Goal: Task Accomplishment & Management: Complete application form

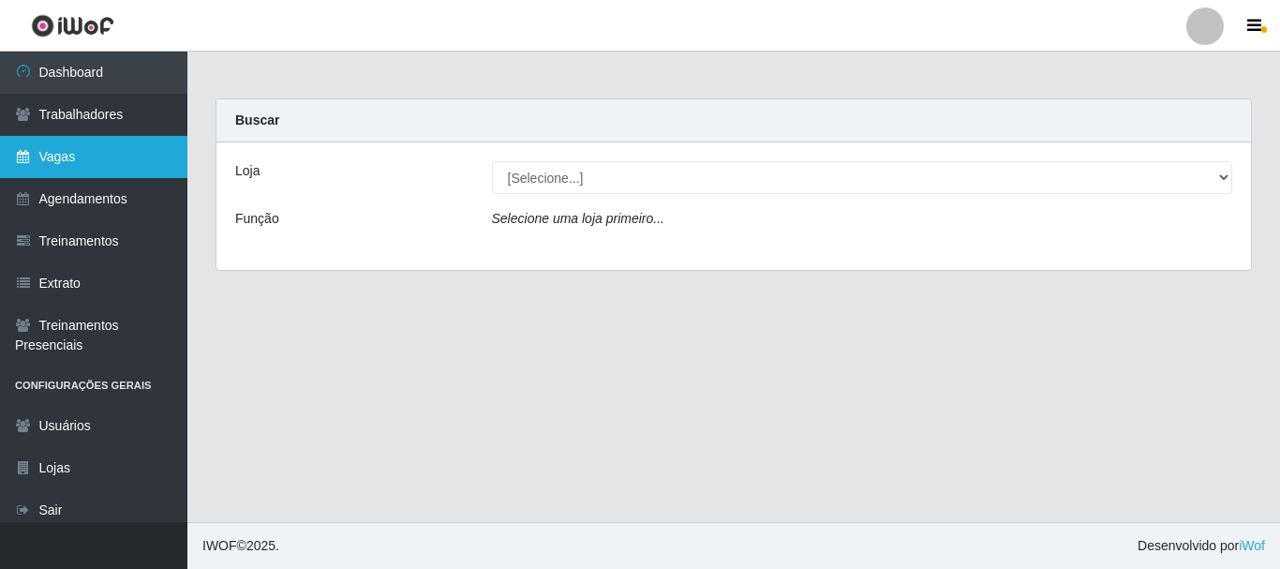
click at [105, 170] on link "Vagas" at bounding box center [93, 157] width 187 height 42
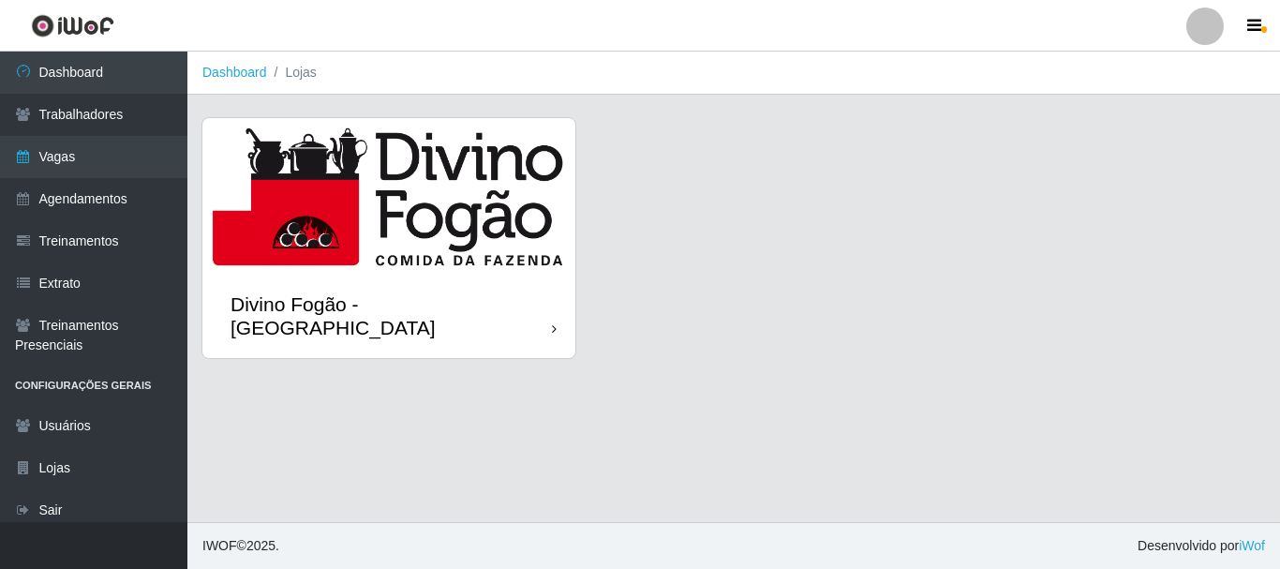
click at [399, 177] on img at bounding box center [388, 196] width 373 height 156
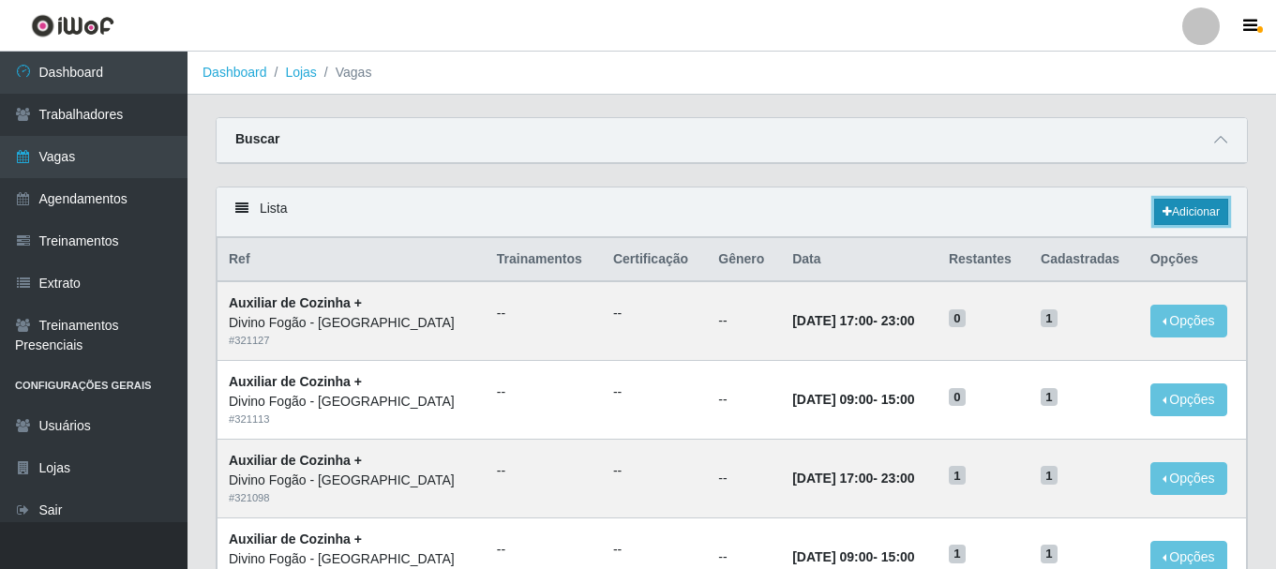
click at [1181, 217] on link "Adicionar" at bounding box center [1191, 212] width 74 height 26
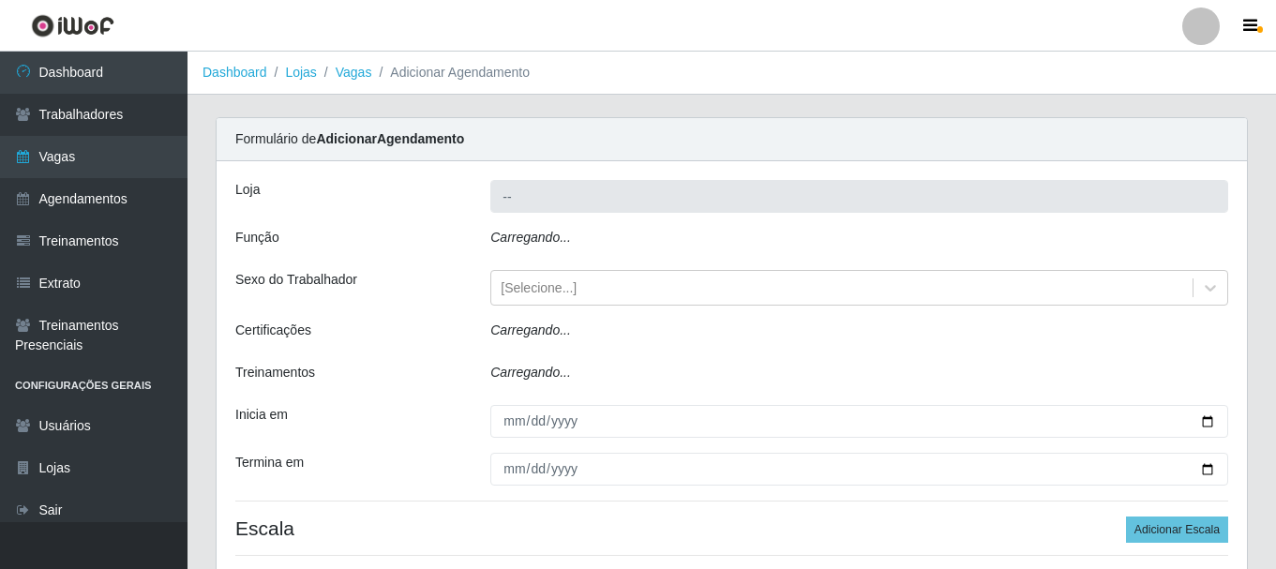
type input "Divino Fogão - [GEOGRAPHIC_DATA]"
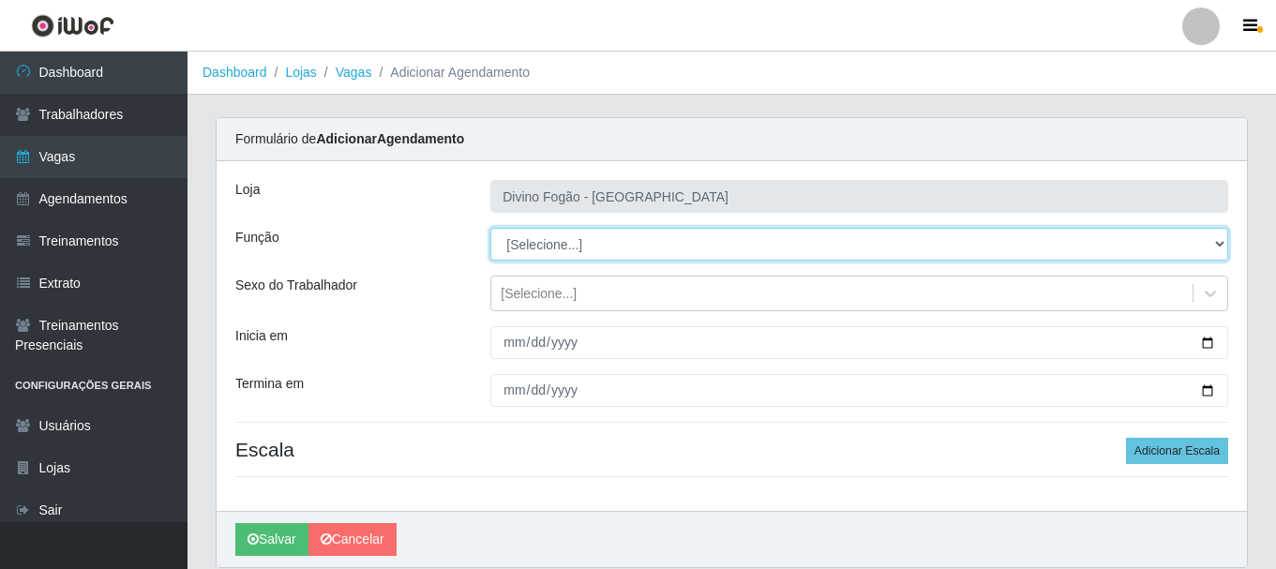
click at [566, 243] on select "[Selecione...] ASG ASG + ASG ++ Auxiliar de Cozinha Auxiliar de Cozinha + Auxil…" at bounding box center [859, 244] width 738 height 33
select select "17"
click at [490, 228] on select "[Selecione...] ASG ASG + ASG ++ Auxiliar de Cozinha Auxiliar de Cozinha + Auxil…" at bounding box center [859, 244] width 738 height 33
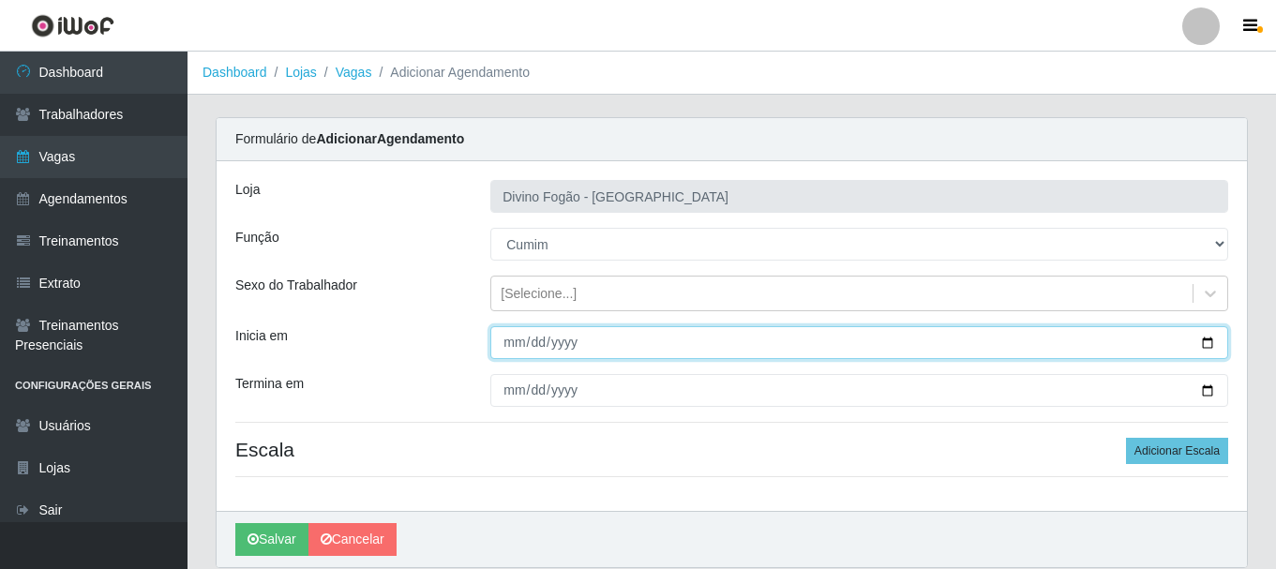
click at [509, 342] on input "Inicia em" at bounding box center [859, 342] width 738 height 33
type input "[DATE]"
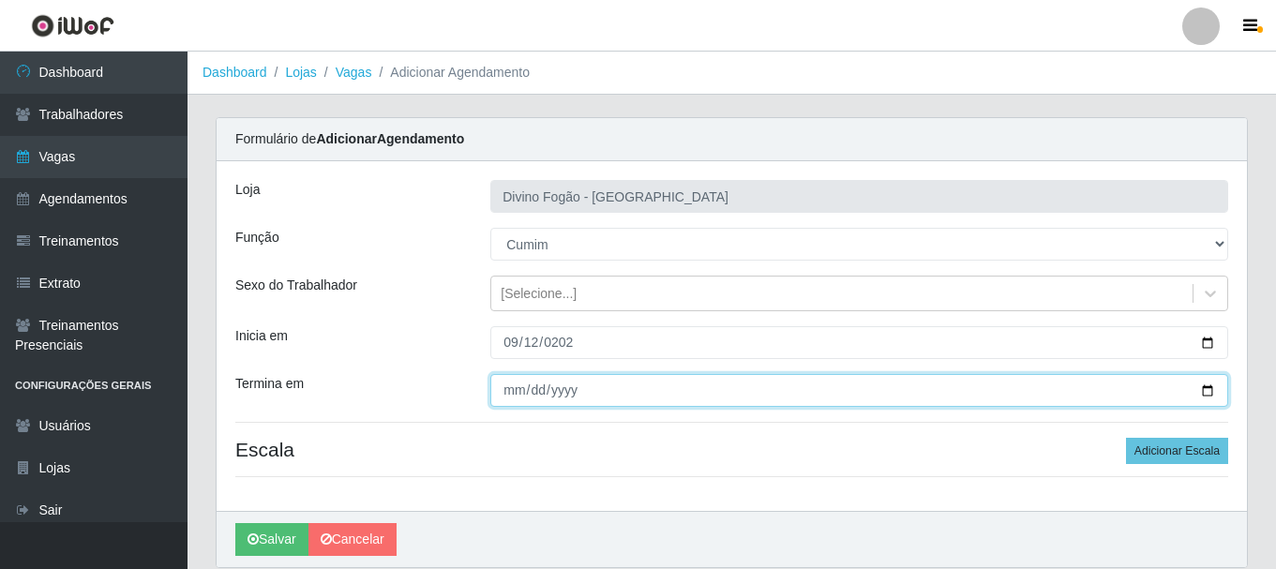
click at [510, 384] on input "Termina em" at bounding box center [859, 390] width 738 height 33
type input "[DATE]"
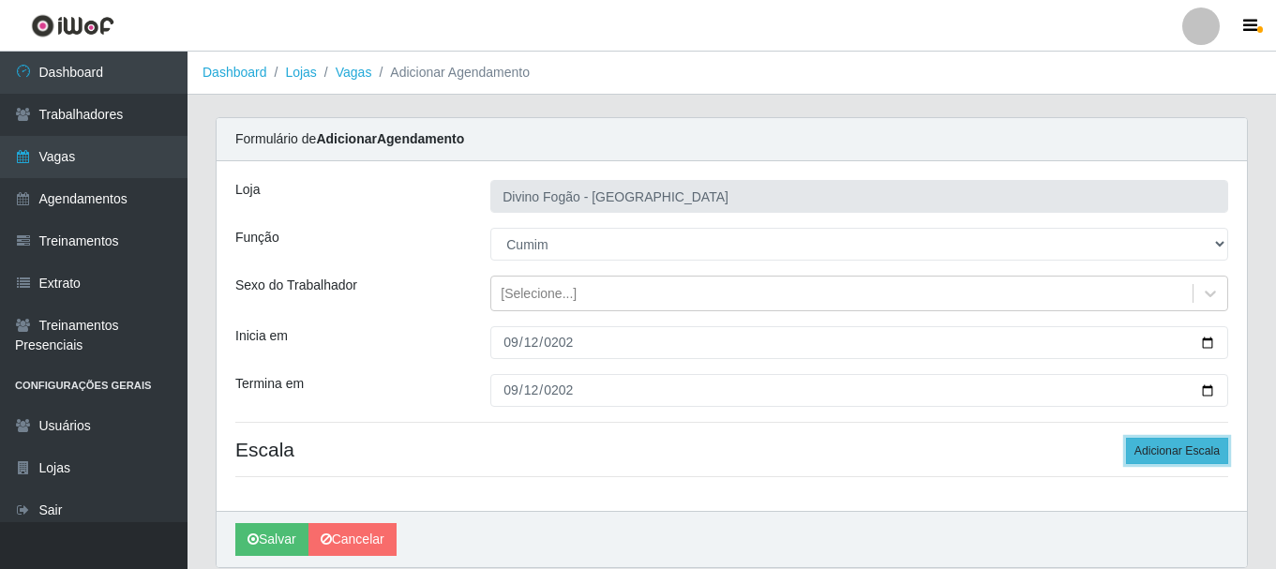
click at [1179, 448] on button "Adicionar Escala" at bounding box center [1177, 451] width 102 height 26
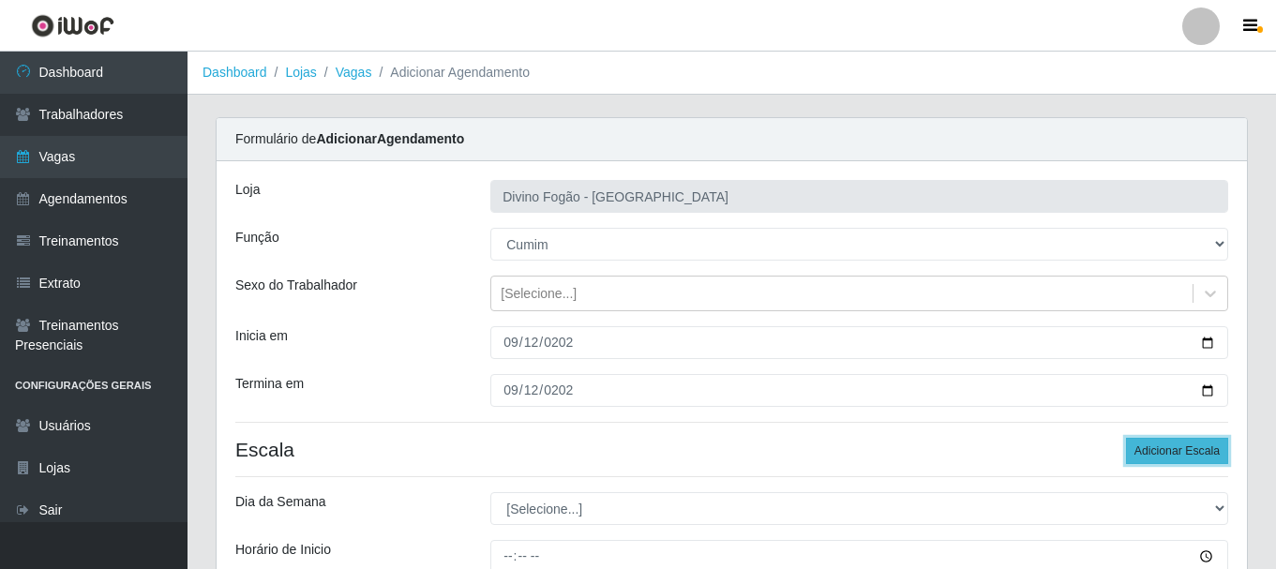
click at [1179, 448] on button "Adicionar Escala" at bounding box center [1177, 451] width 102 height 26
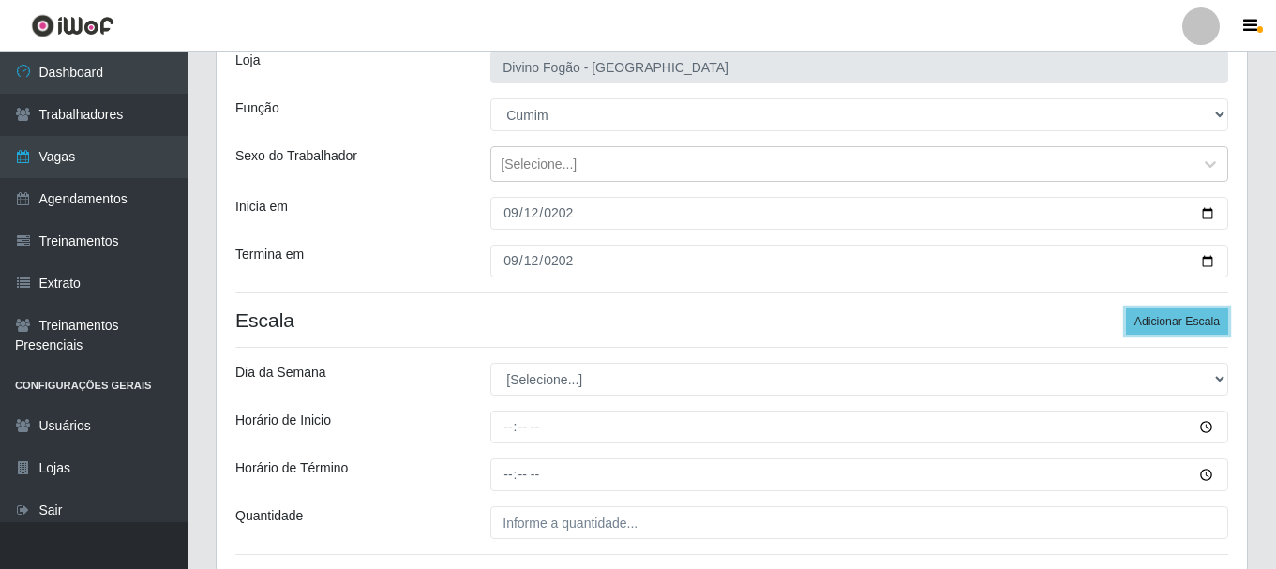
scroll to position [187, 0]
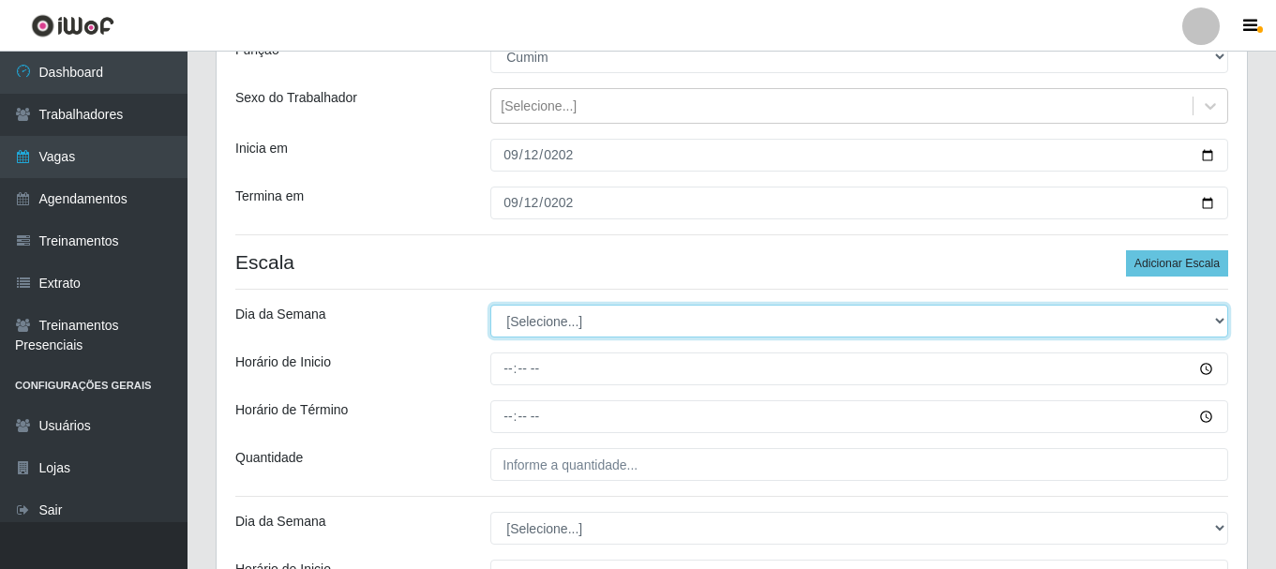
click at [566, 319] on select "[Selecione...] Segunda Terça Quarta Quinta Sexta Sábado Domingo" at bounding box center [859, 321] width 738 height 33
select select "5"
click at [490, 305] on select "[Selecione...] Segunda Terça Quarta Quinta Sexta Sábado Domingo" at bounding box center [859, 321] width 738 height 33
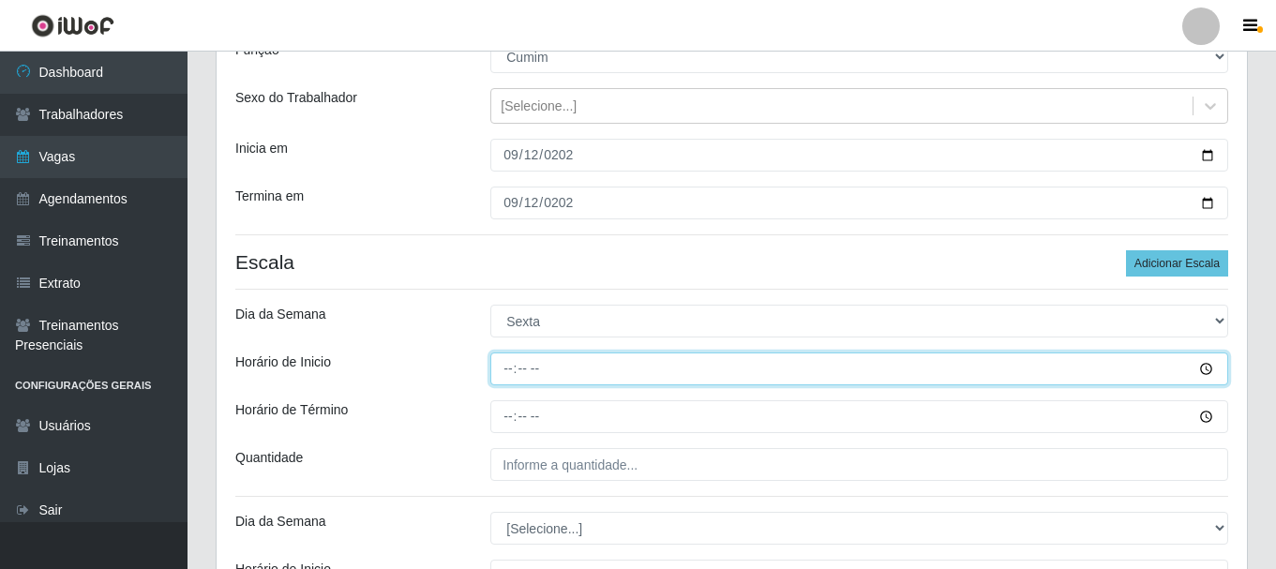
click at [508, 372] on input "Horário de Inicio" at bounding box center [859, 368] width 738 height 33
type input "11:00"
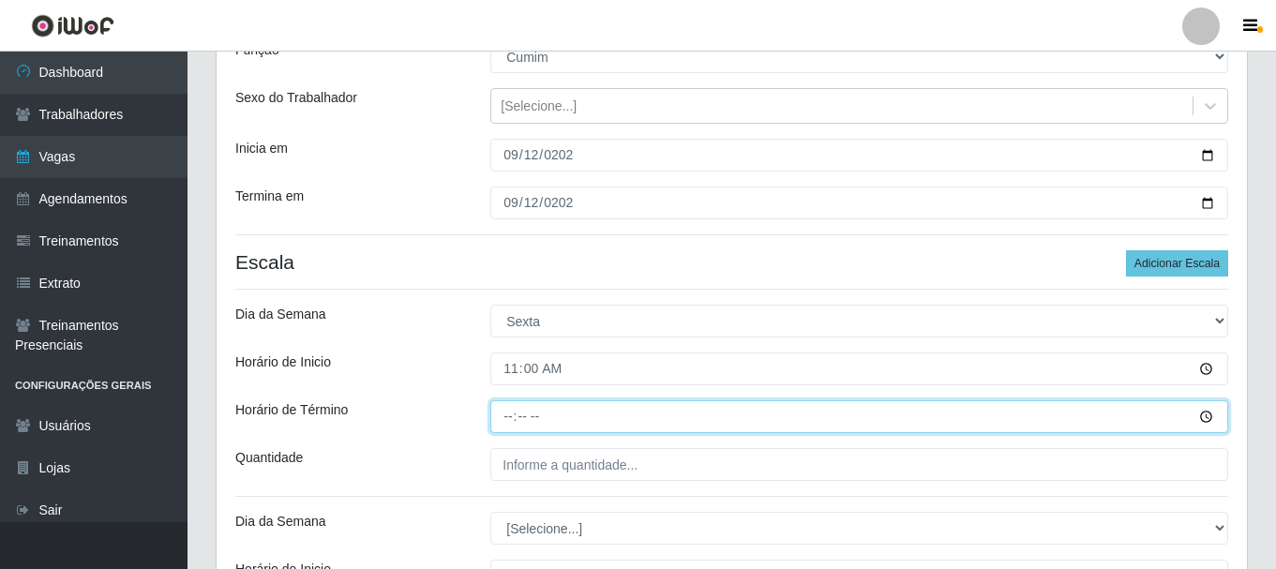
click at [507, 422] on input "Horário de Término" at bounding box center [859, 416] width 738 height 33
type input "17:00"
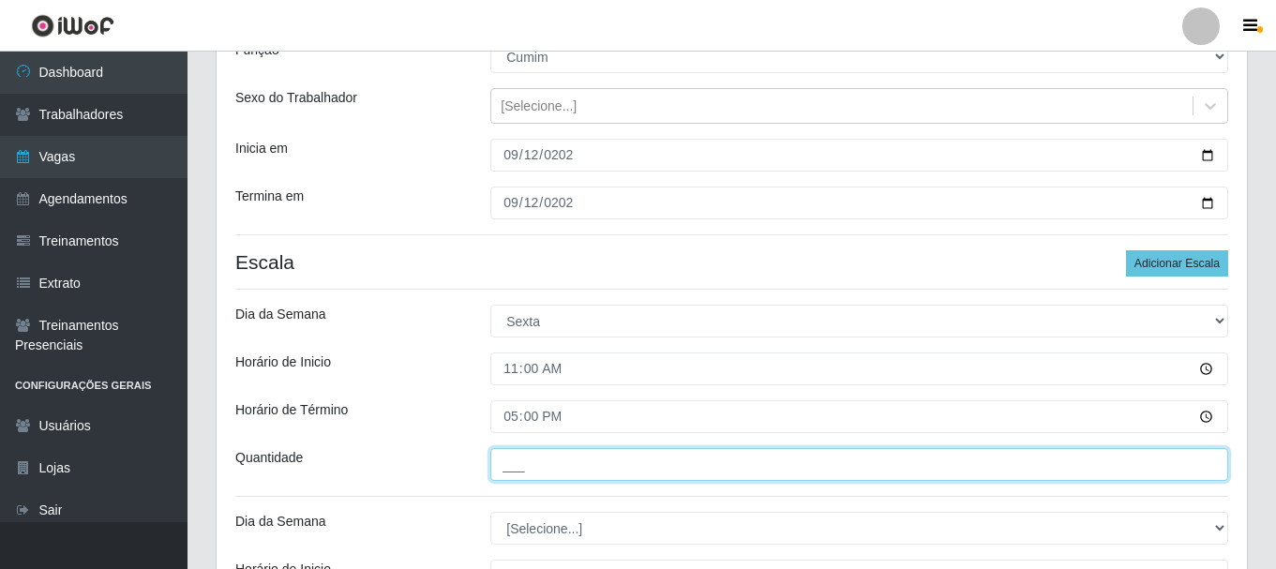
click at [524, 463] on input "___" at bounding box center [859, 464] width 738 height 33
type input "1__"
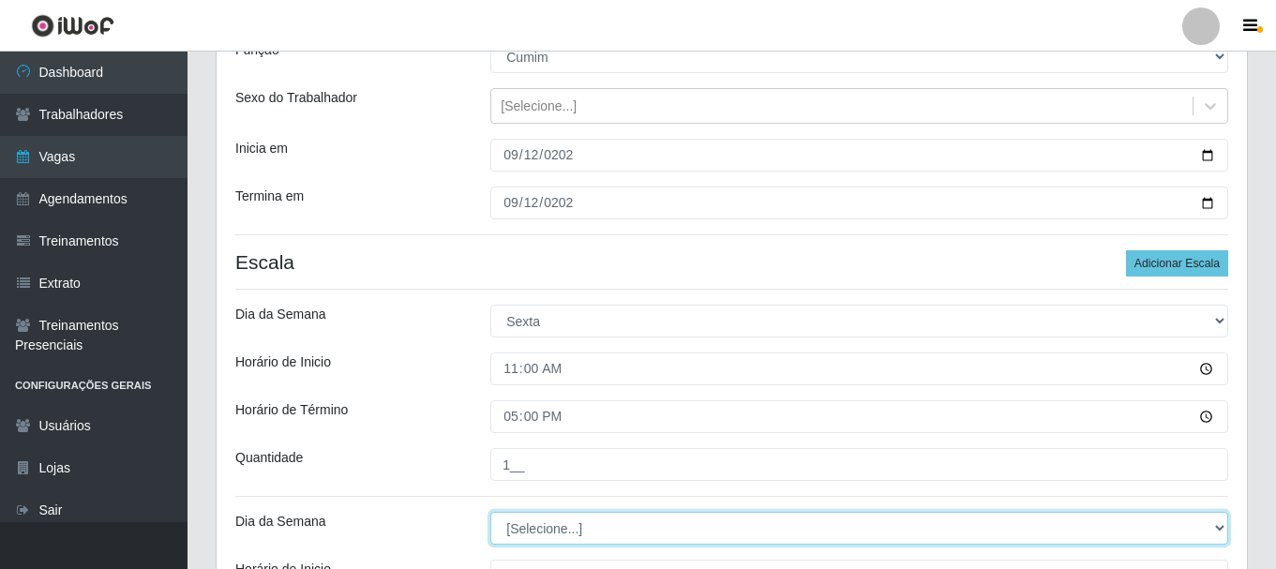
click at [578, 525] on select "[Selecione...] Segunda Terça Quarta Quinta Sexta Sábado Domingo" at bounding box center [859, 528] width 738 height 33
select select "5"
click at [490, 512] on select "[Selecione...] Segunda Terça Quarta Quinta Sexta Sábado Domingo" at bounding box center [859, 528] width 738 height 33
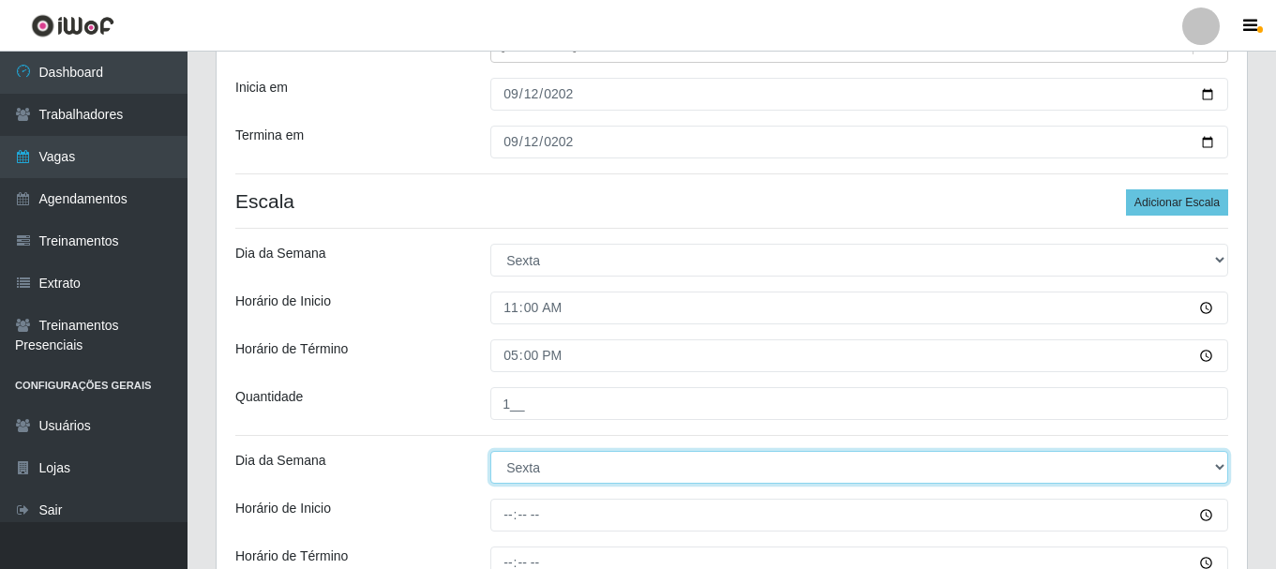
scroll to position [375, 0]
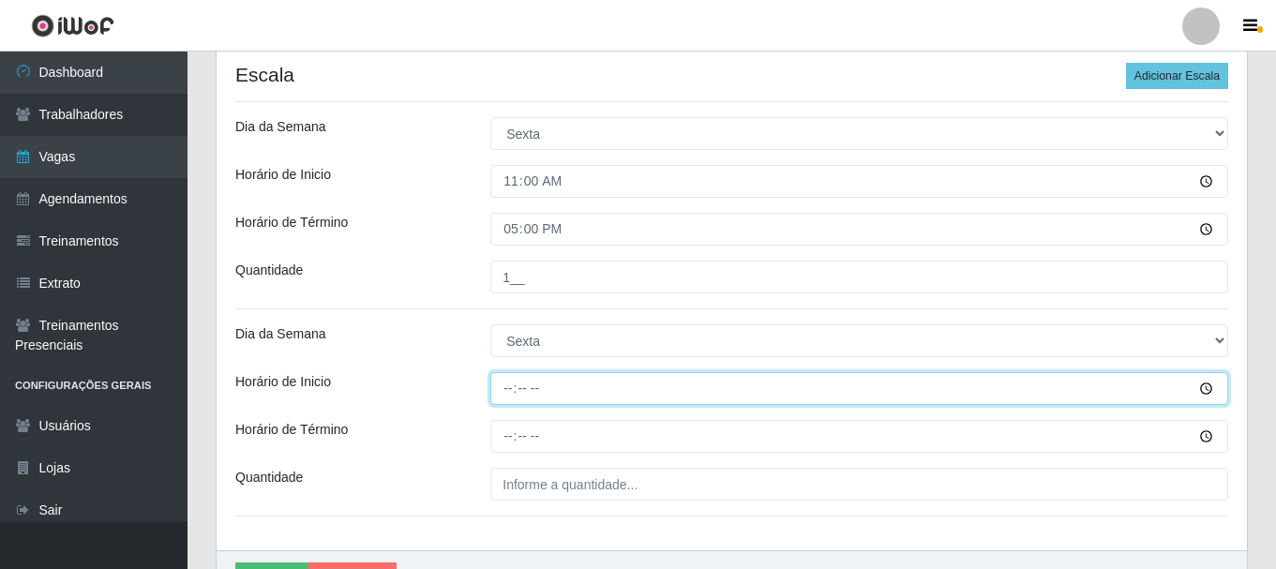
click at [511, 387] on input "Horário de Inicio" at bounding box center [859, 388] width 738 height 33
type input "17:00"
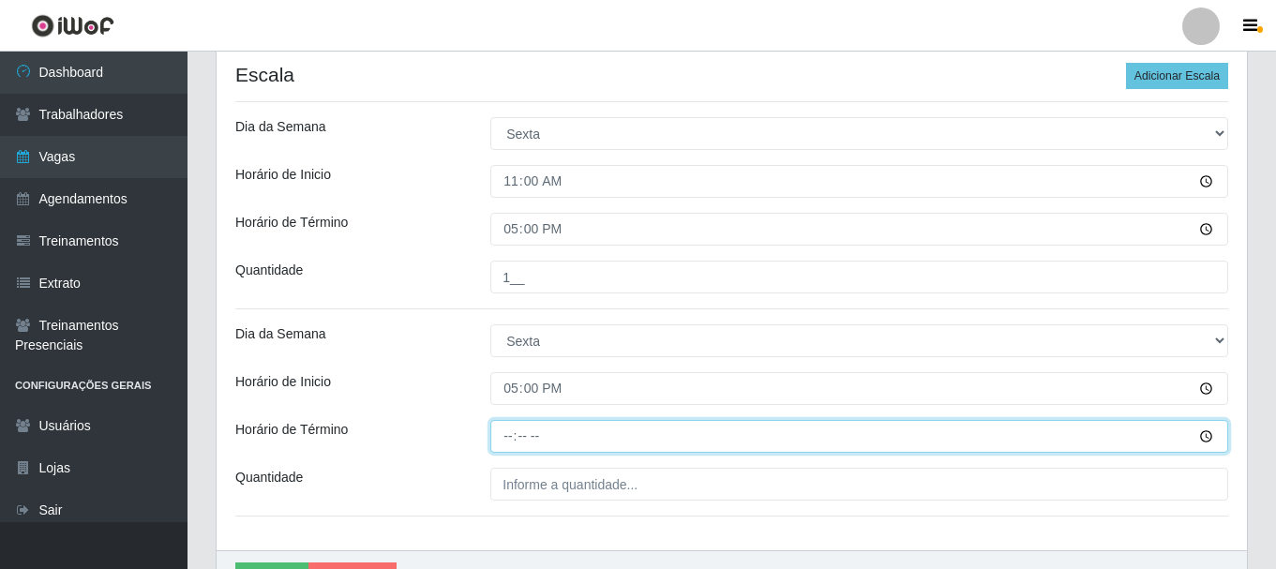
click at [507, 438] on input "Horário de Término" at bounding box center [859, 436] width 738 height 33
type input "23:00"
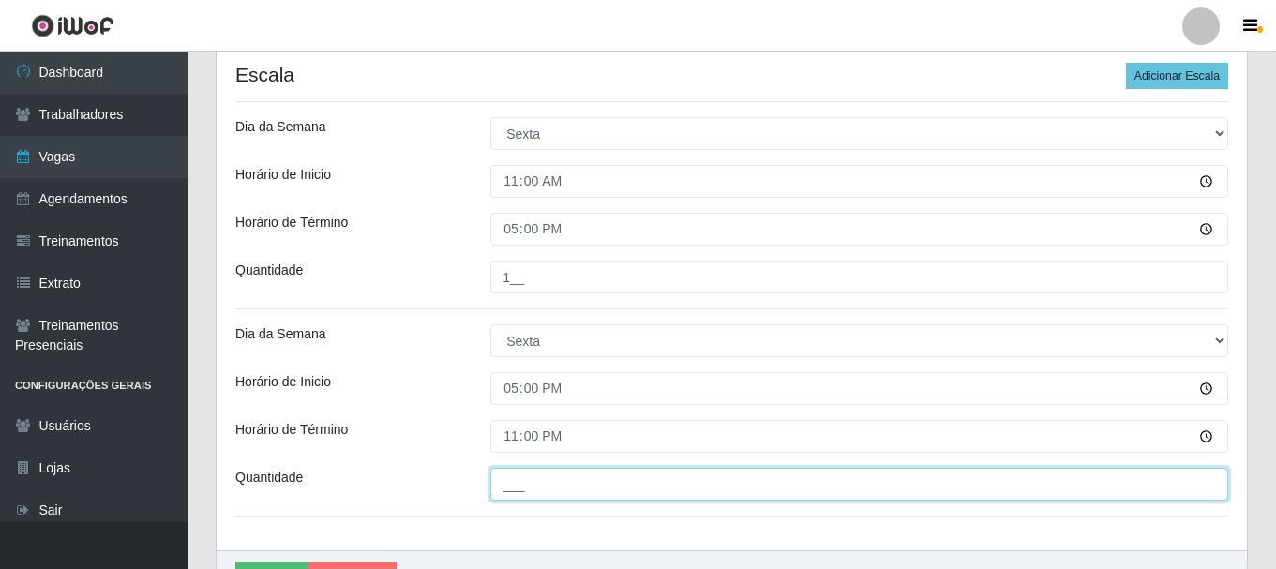
click at [585, 490] on input "___" at bounding box center [859, 484] width 738 height 33
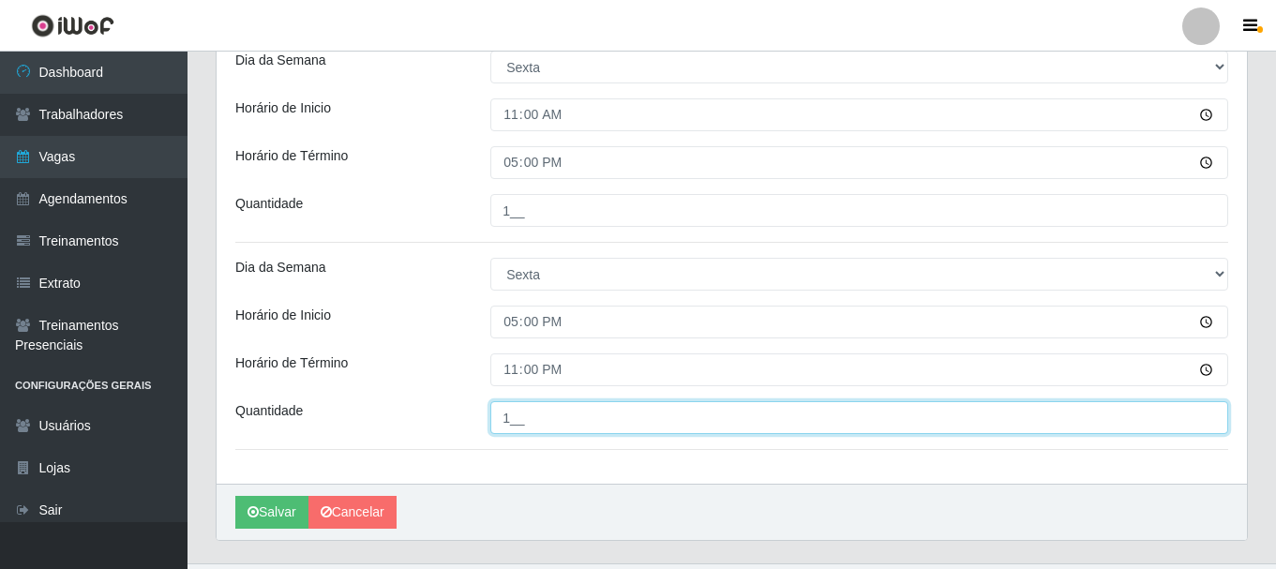
scroll to position [483, 0]
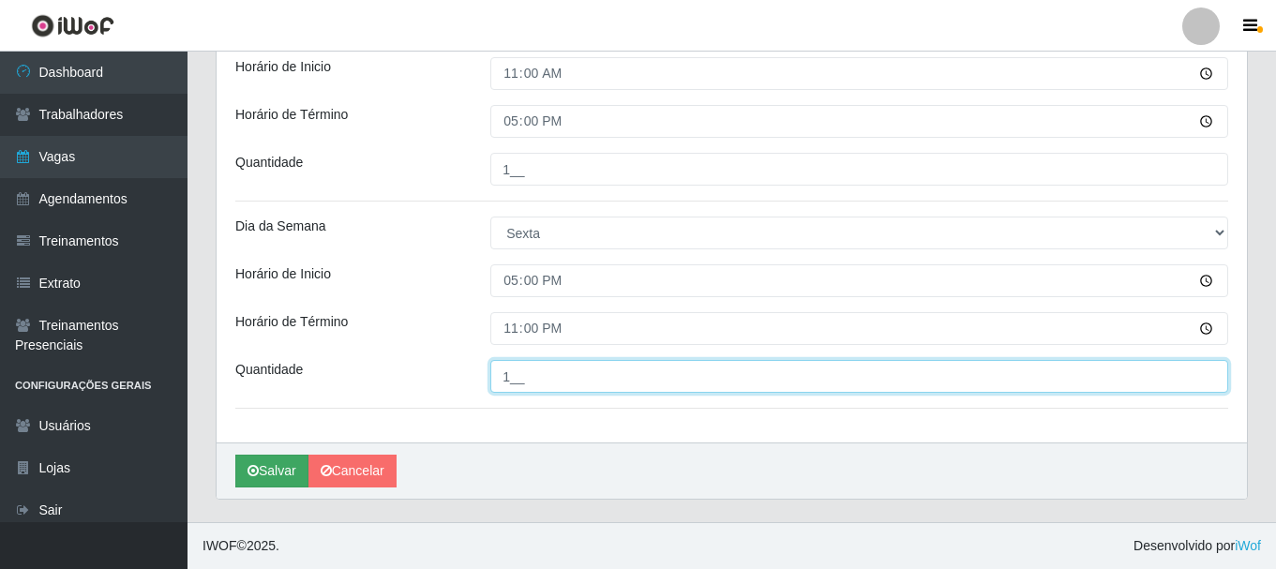
type input "1__"
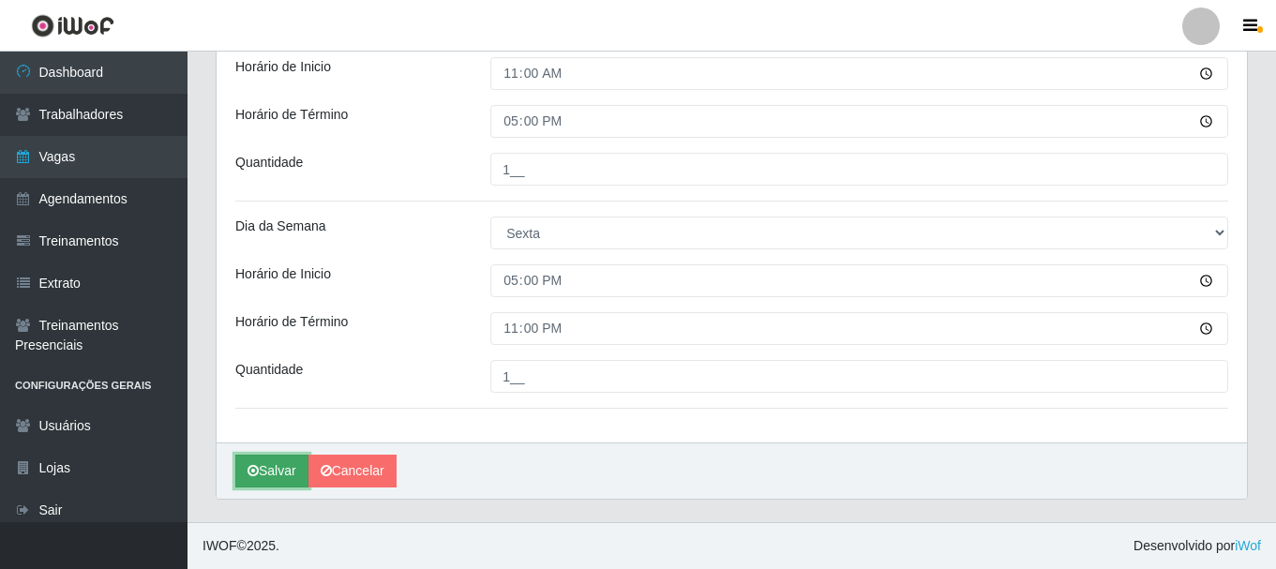
click at [244, 470] on button "Salvar" at bounding box center [271, 471] width 73 height 33
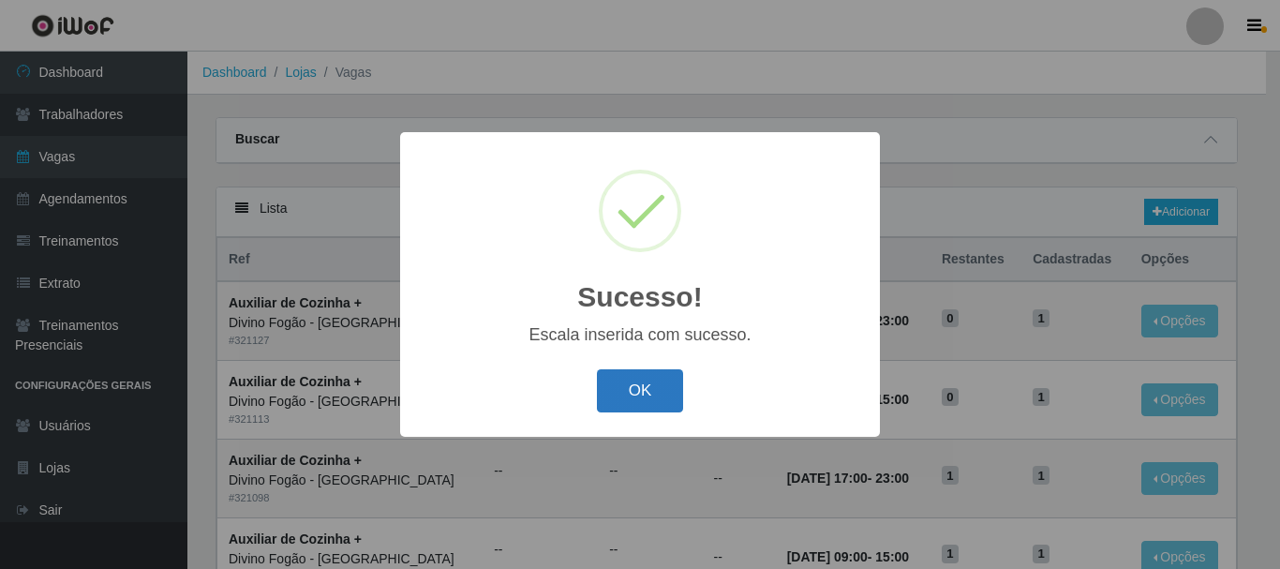
click at [662, 404] on button "OK" at bounding box center [640, 391] width 87 height 44
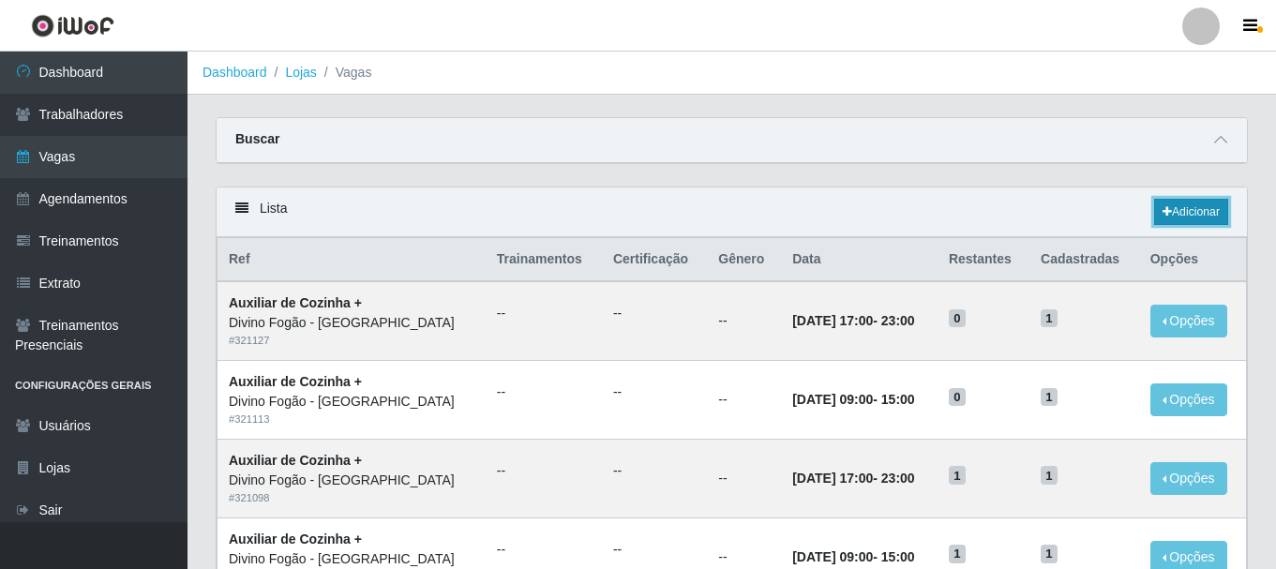
click at [1176, 209] on link "Adicionar" at bounding box center [1191, 212] width 74 height 26
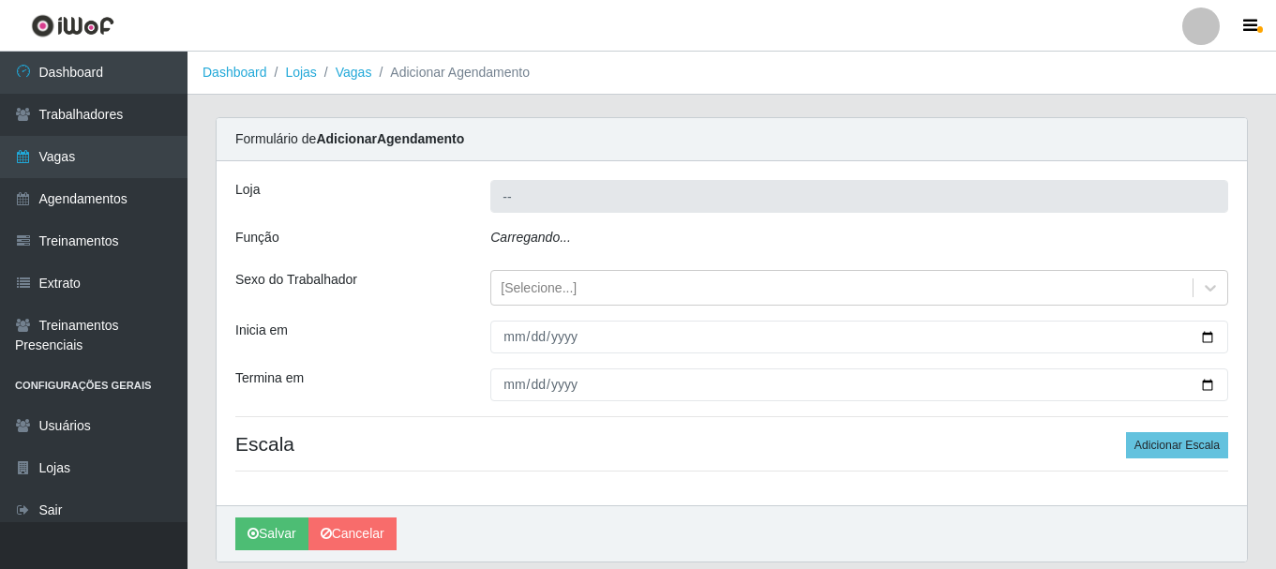
type input "Divino Fogão - [GEOGRAPHIC_DATA]"
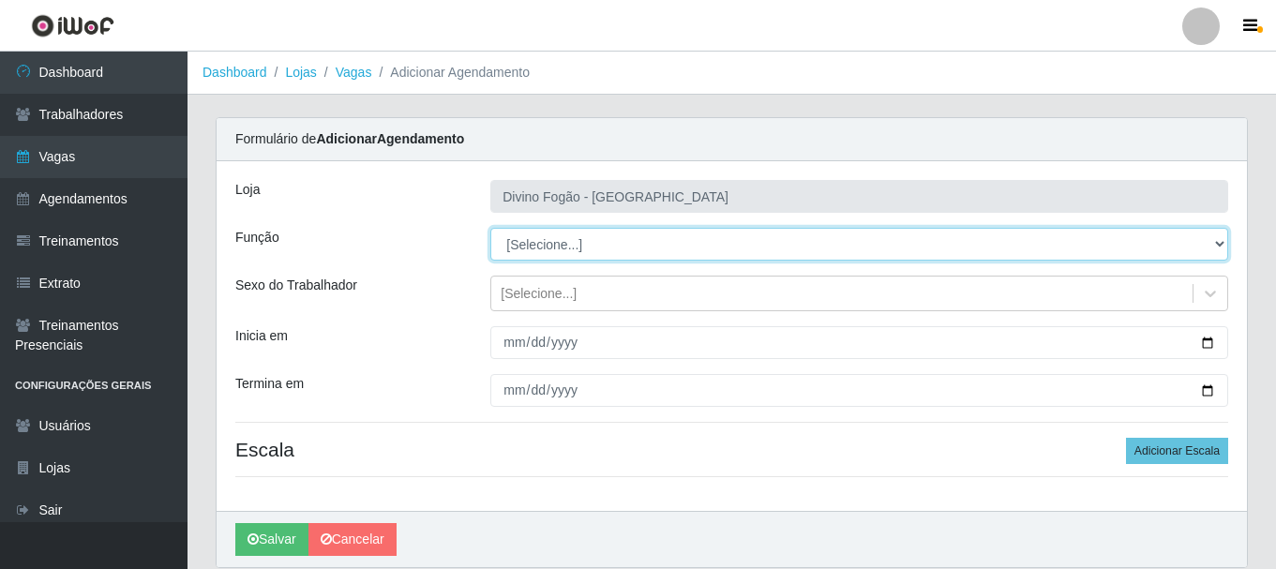
click at [549, 239] on select "[Selecione...] ASG ASG + ASG ++ Auxiliar de Cozinha Auxiliar de Cozinha + Auxil…" at bounding box center [859, 244] width 738 height 33
select select "91"
click at [490, 228] on select "[Selecione...] ASG ASG + ASG ++ Auxiliar de Cozinha Auxiliar de Cozinha + Auxil…" at bounding box center [859, 244] width 738 height 33
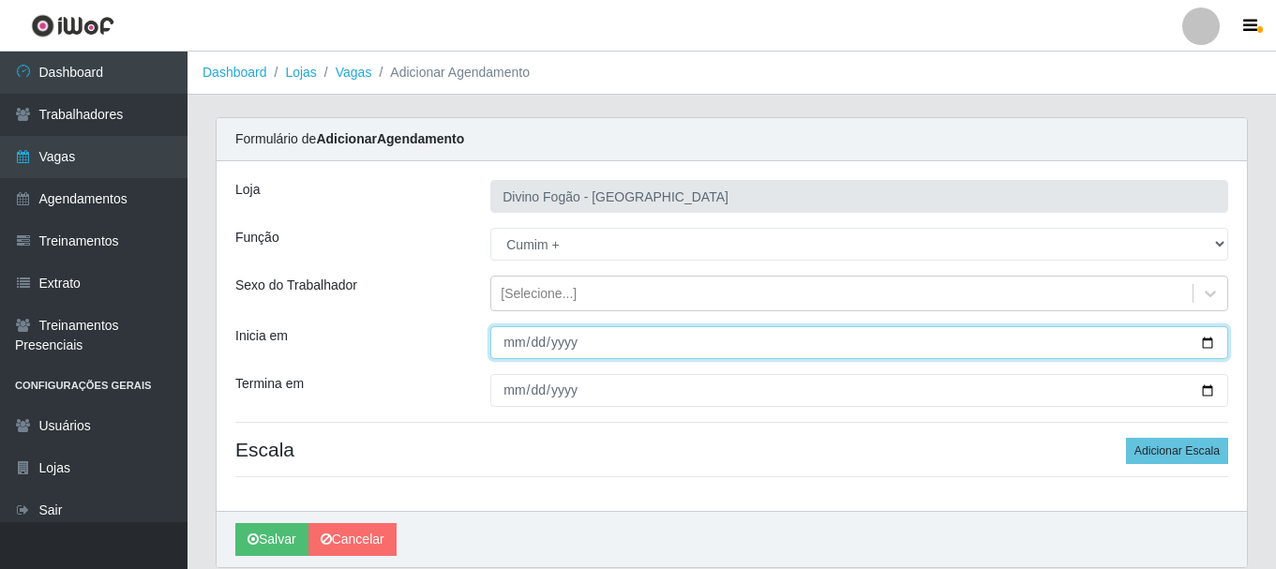
click at [509, 343] on input "Inicia em" at bounding box center [859, 342] width 738 height 33
type input "[DATE]"
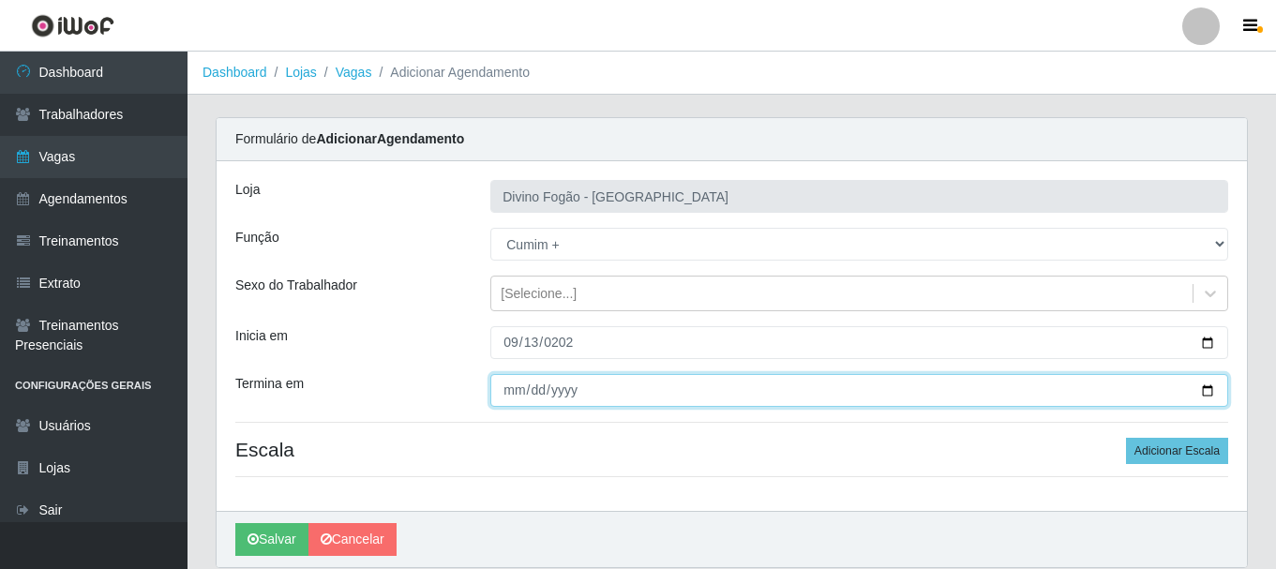
click at [513, 387] on input "Termina em" at bounding box center [859, 390] width 738 height 33
type input "[DATE]"
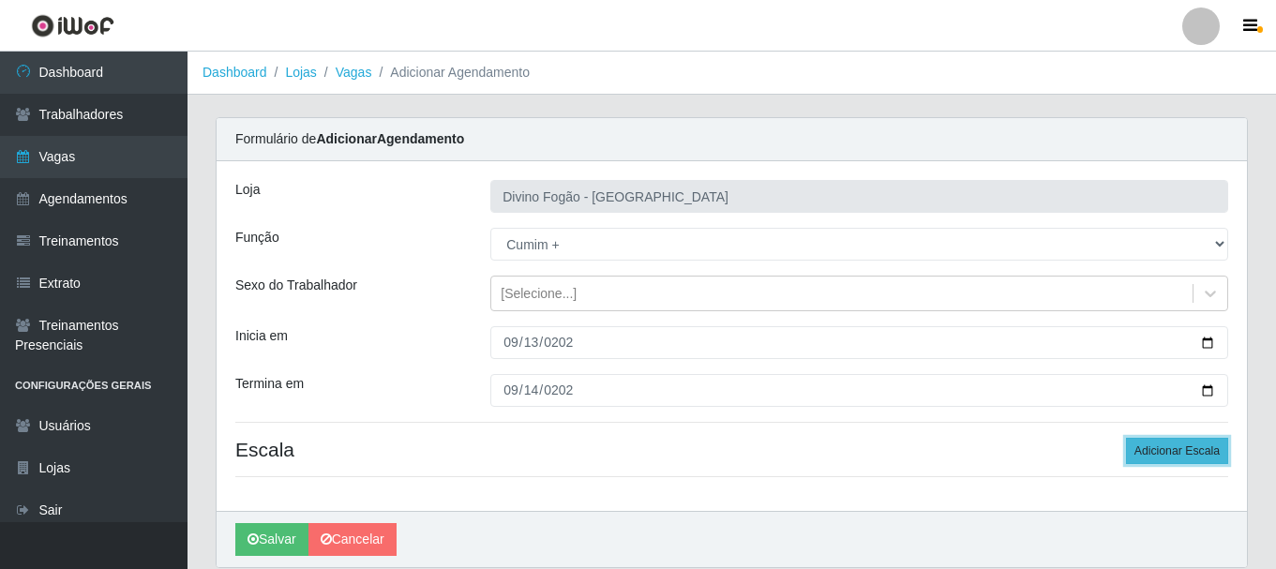
click at [1178, 453] on button "Adicionar Escala" at bounding box center [1177, 451] width 102 height 26
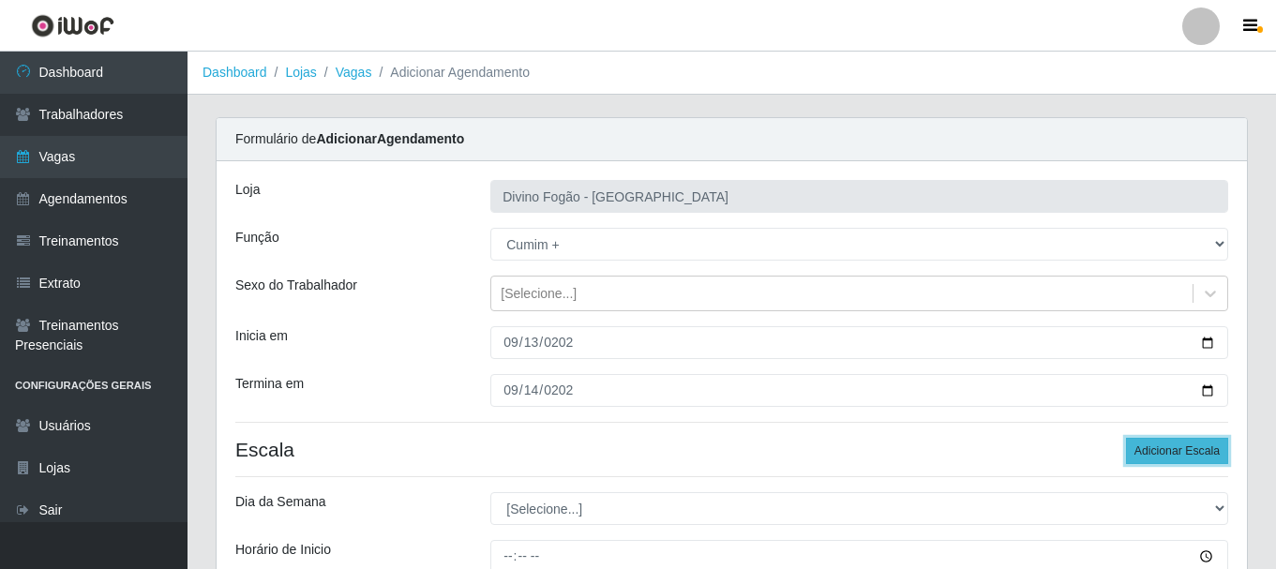
click at [1178, 453] on button "Adicionar Escala" at bounding box center [1177, 451] width 102 height 26
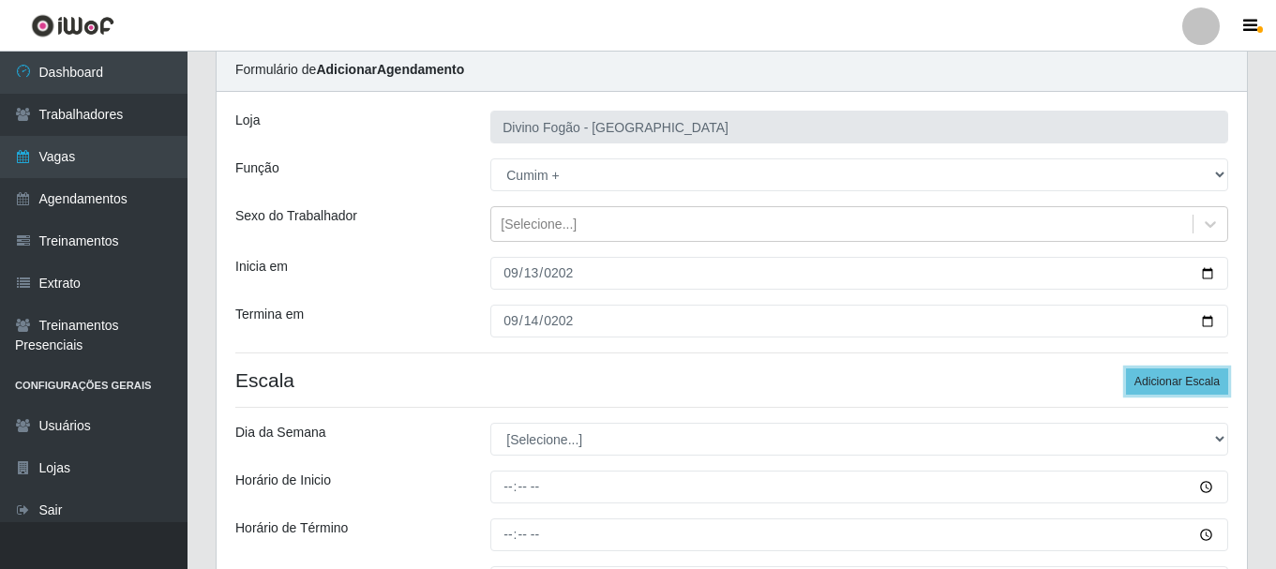
scroll to position [187, 0]
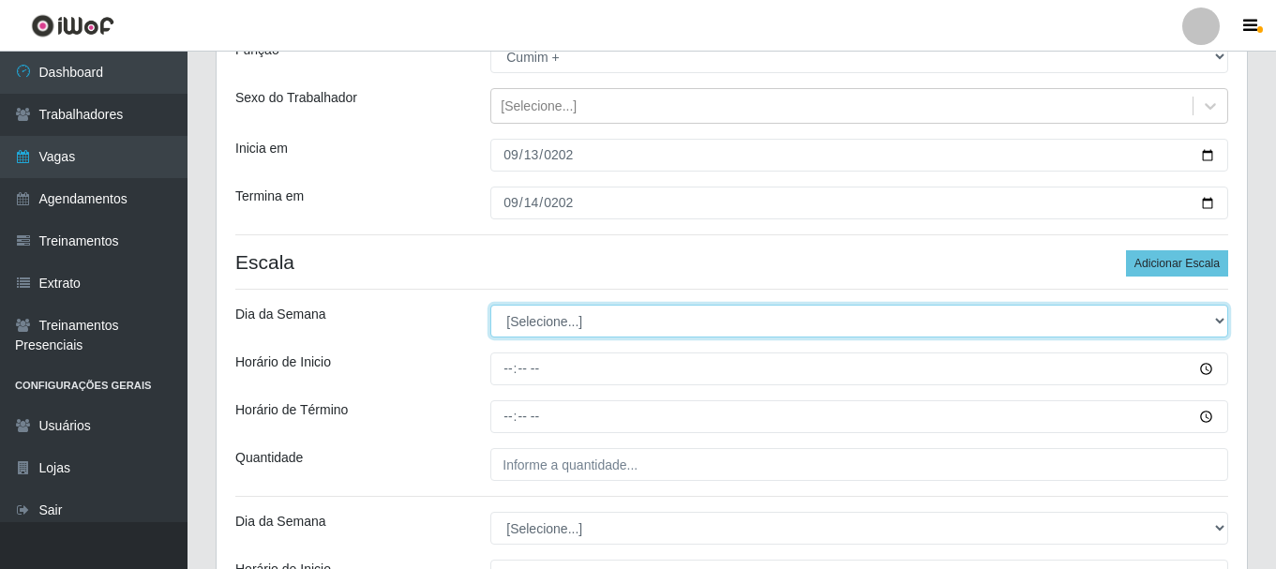
click at [613, 315] on select "[Selecione...] Segunda Terça Quarta Quinta Sexta Sábado Domingo" at bounding box center [859, 321] width 738 height 33
select select "6"
click at [490, 305] on select "[Selecione...] Segunda Terça Quarta Quinta Sexta Sábado Domingo" at bounding box center [859, 321] width 738 height 33
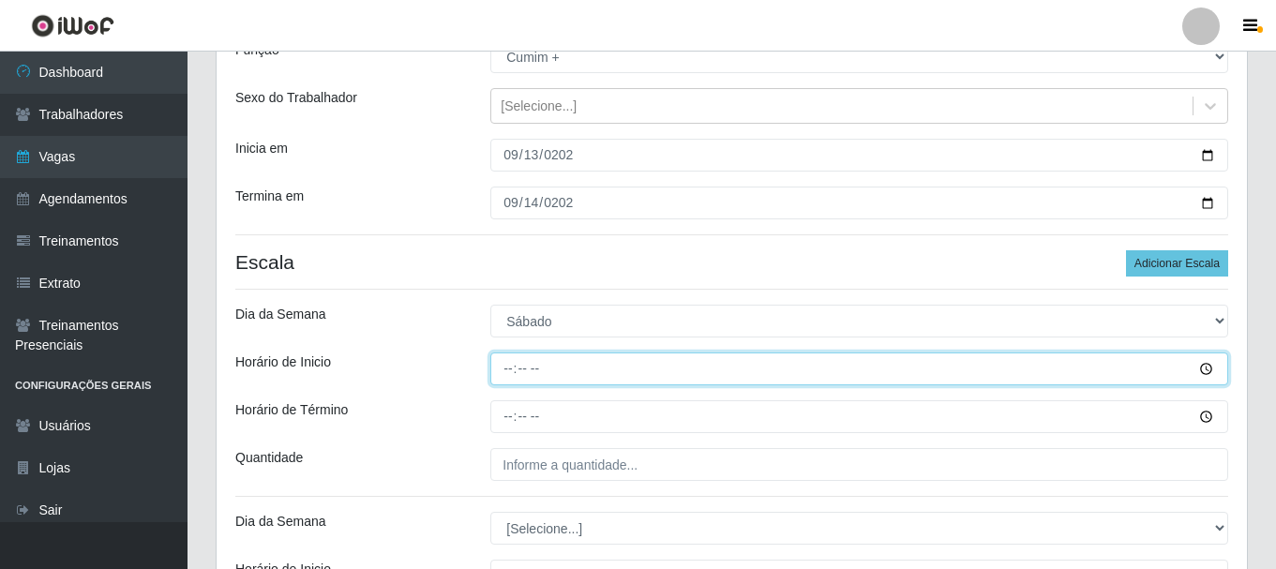
click at [509, 371] on input "Horário de Inicio" at bounding box center [859, 368] width 738 height 33
type input "11:00"
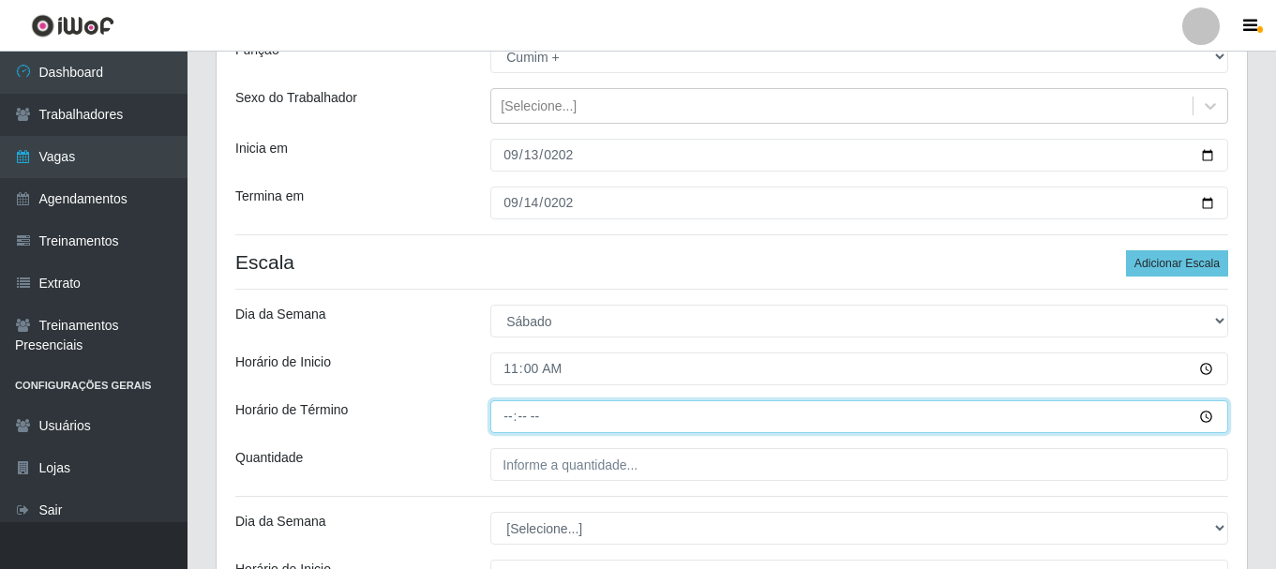
click at [512, 412] on input "Horário de Término" at bounding box center [859, 416] width 738 height 33
type input "17:00"
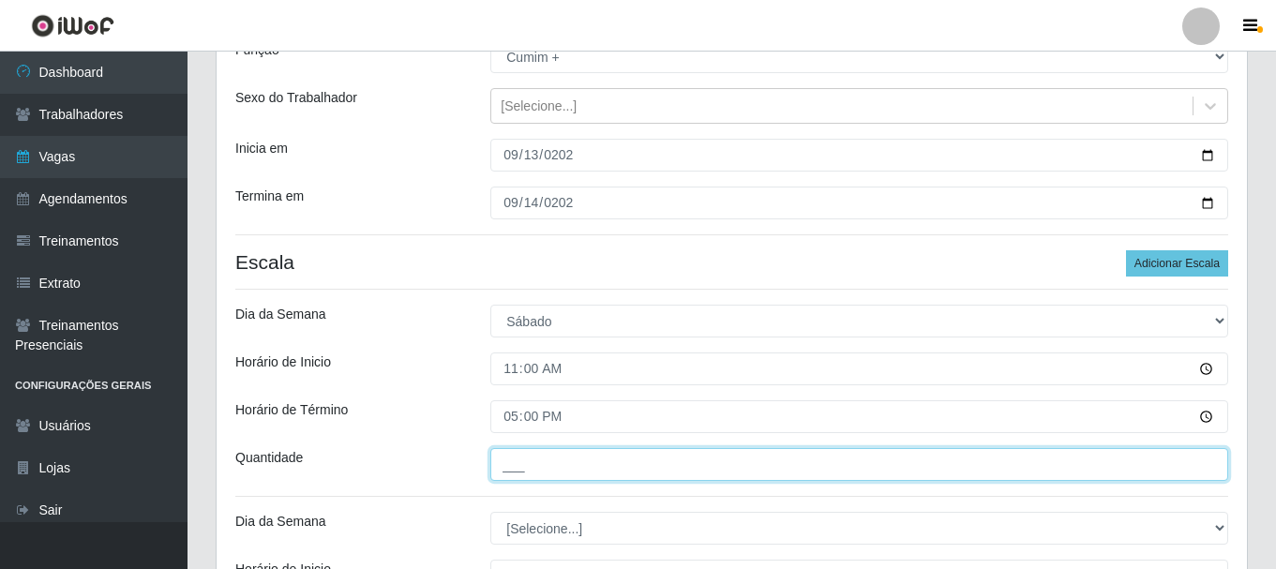
click at [519, 455] on input "___" at bounding box center [859, 464] width 738 height 33
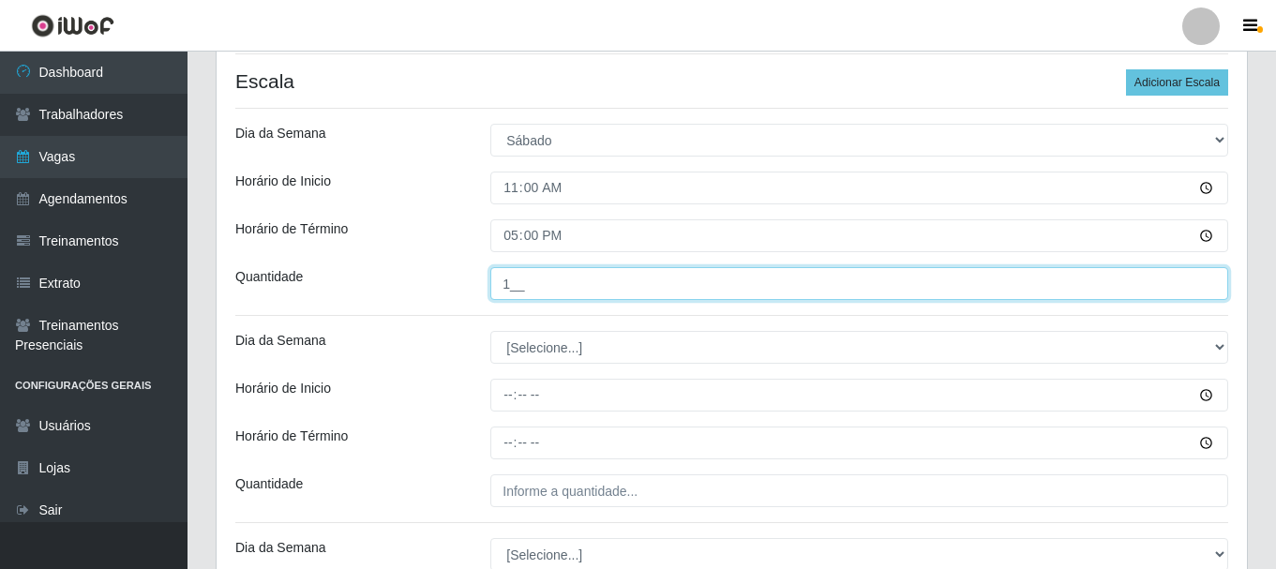
scroll to position [375, 0]
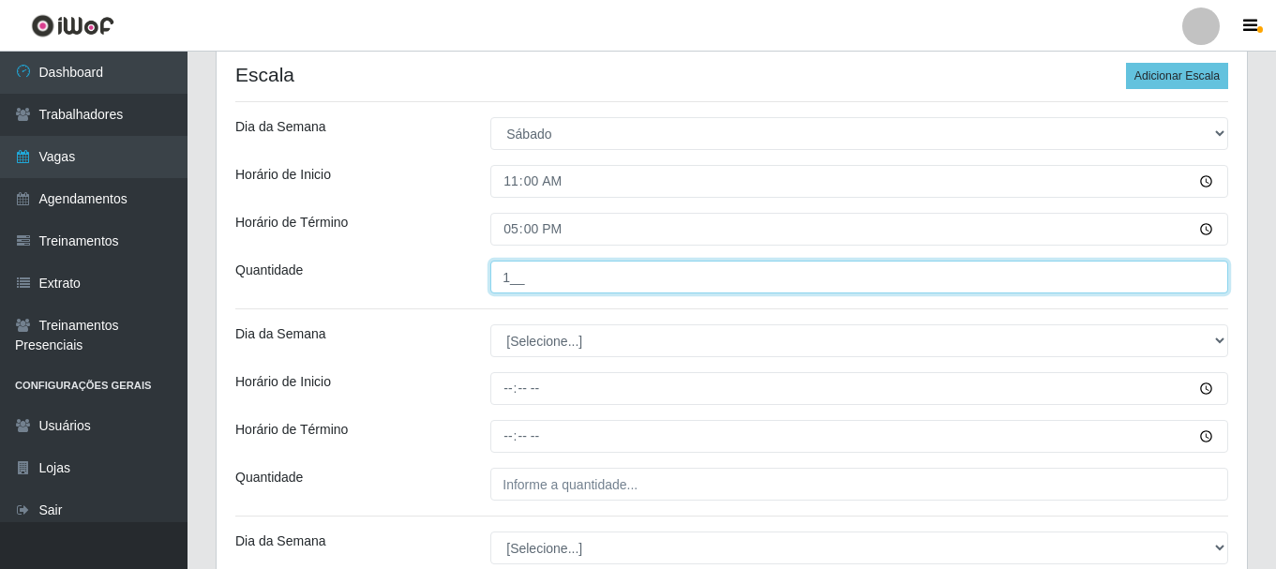
type input "1__"
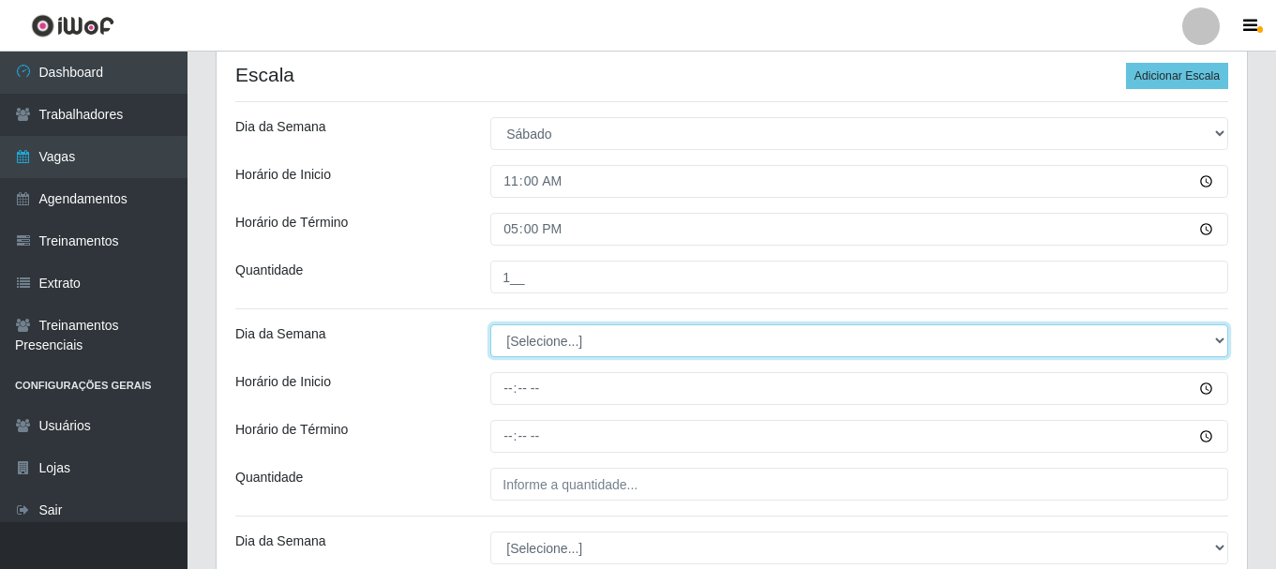
click at [576, 340] on select "[Selecione...] Segunda Terça Quarta Quinta Sexta Sábado Domingo" at bounding box center [859, 340] width 738 height 33
select select "6"
click at [490, 324] on select "[Selecione...] Segunda Terça Quarta Quinta Sexta Sábado Domingo" at bounding box center [859, 340] width 738 height 33
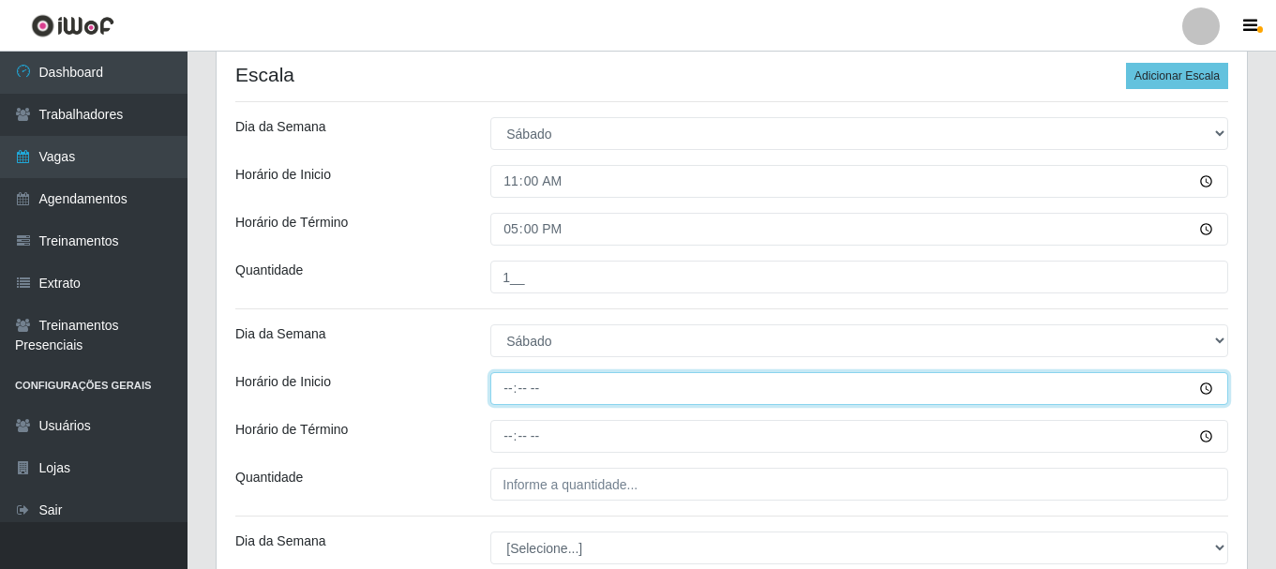
click at [504, 389] on input "Horário de Inicio" at bounding box center [859, 388] width 738 height 33
type input "17:00"
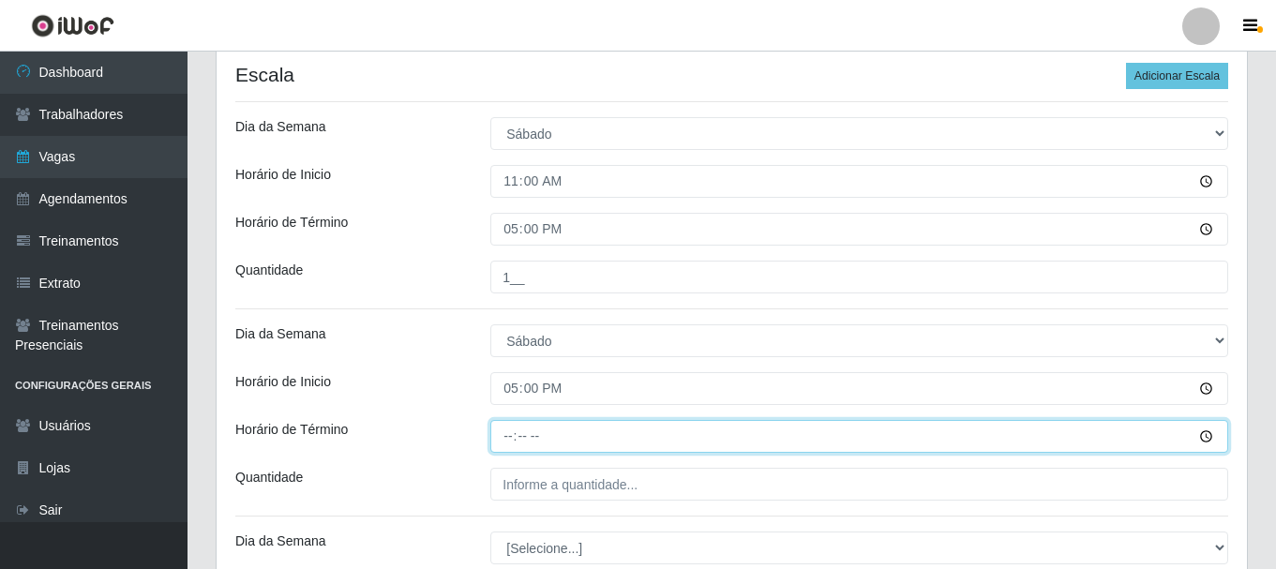
click at [514, 432] on input "Horário de Término" at bounding box center [859, 436] width 738 height 33
type input "23:00"
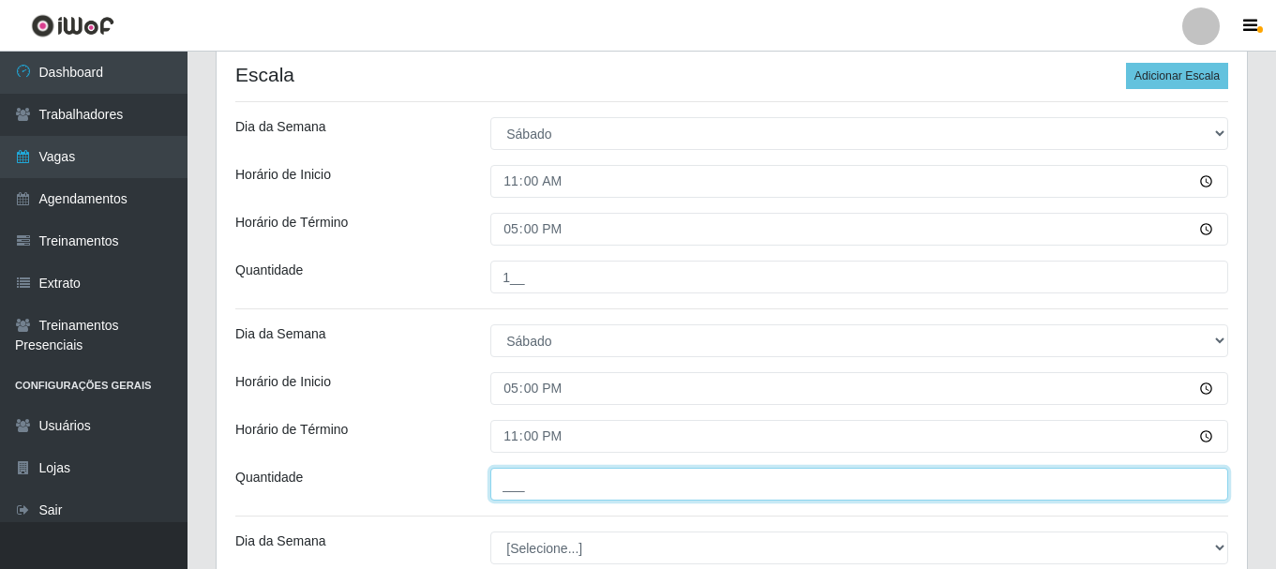
click at [529, 480] on input "___" at bounding box center [859, 484] width 738 height 33
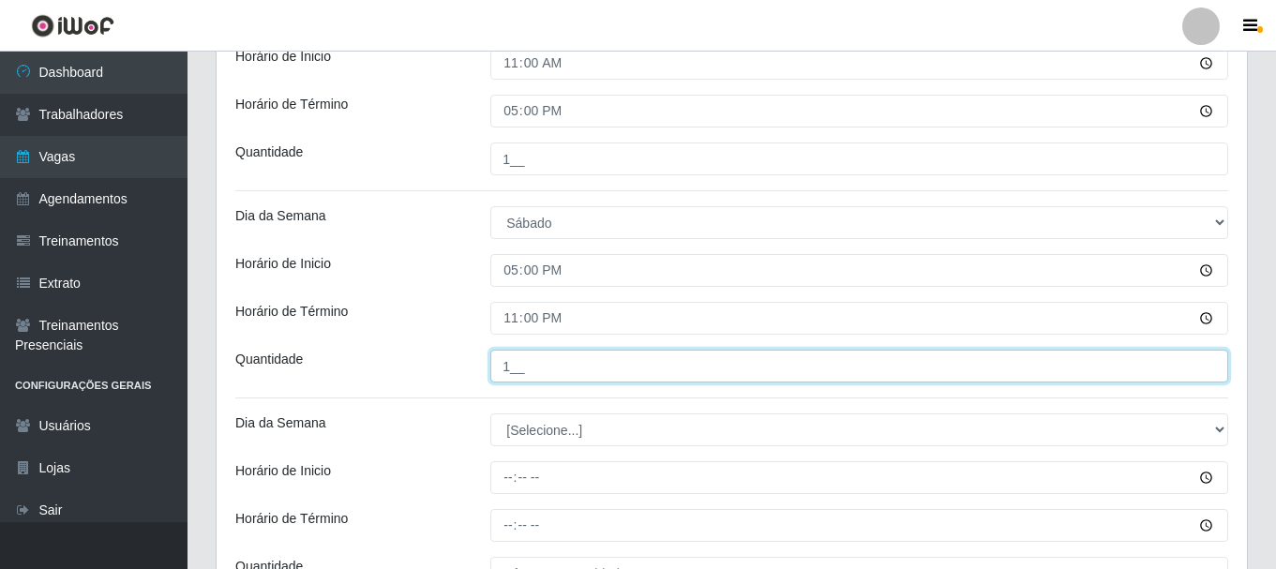
scroll to position [562, 0]
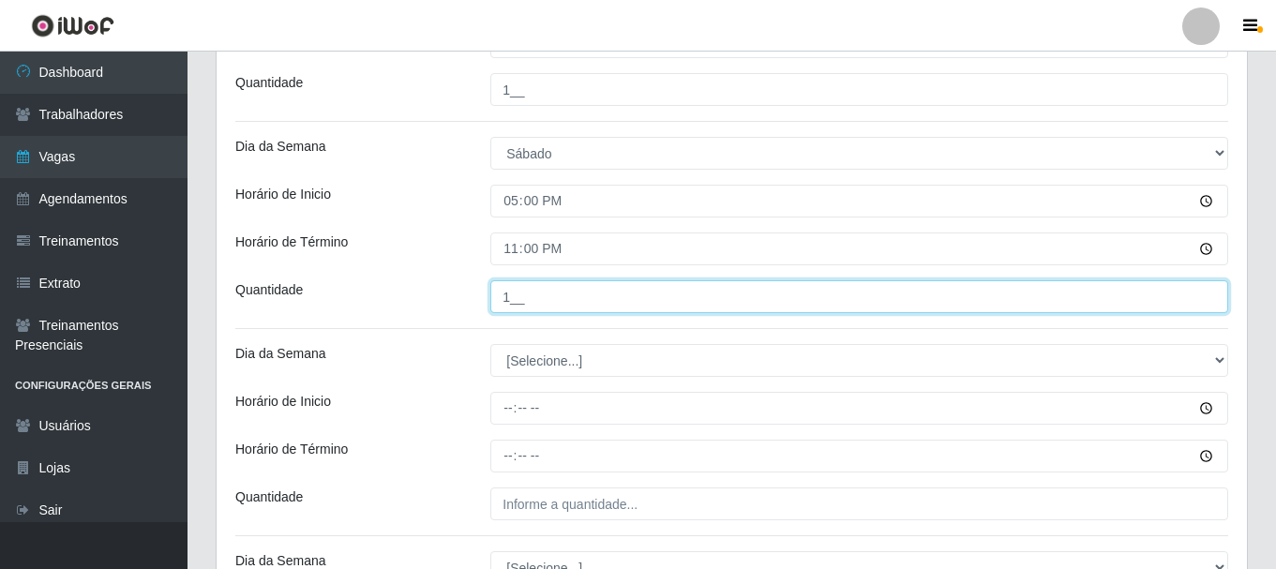
type input "1__"
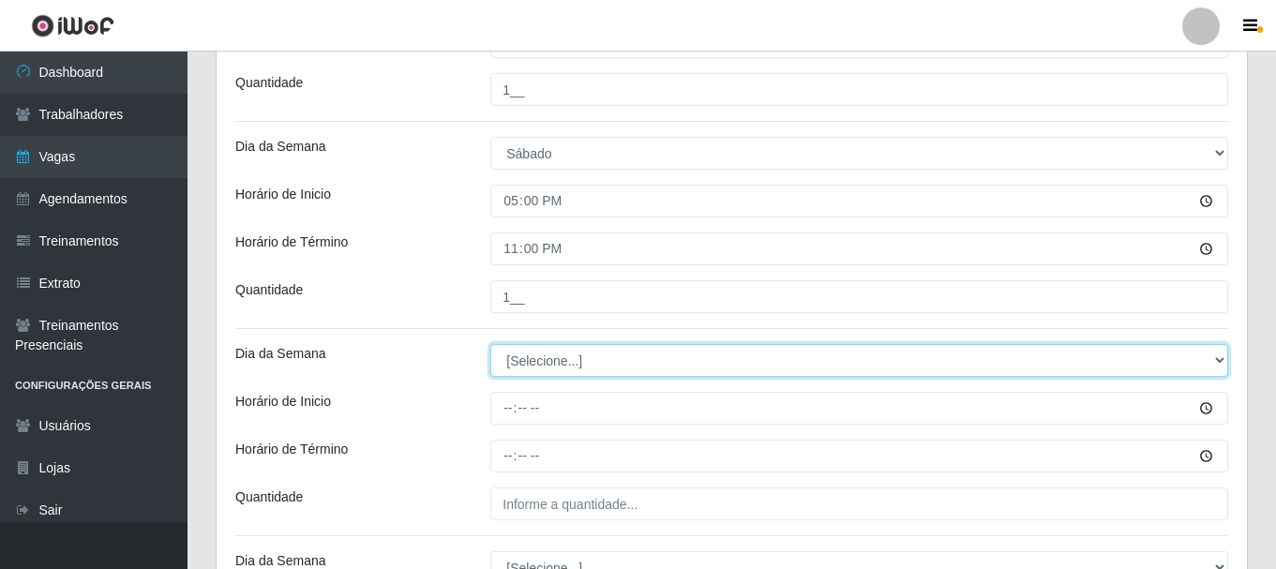
click at [548, 365] on select "[Selecione...] Segunda Terça Quarta Quinta Sexta Sábado Domingo" at bounding box center [859, 360] width 738 height 33
select select "0"
click at [490, 344] on select "[Selecione...] Segunda Terça Quarta Quinta Sexta Sábado Domingo" at bounding box center [859, 360] width 738 height 33
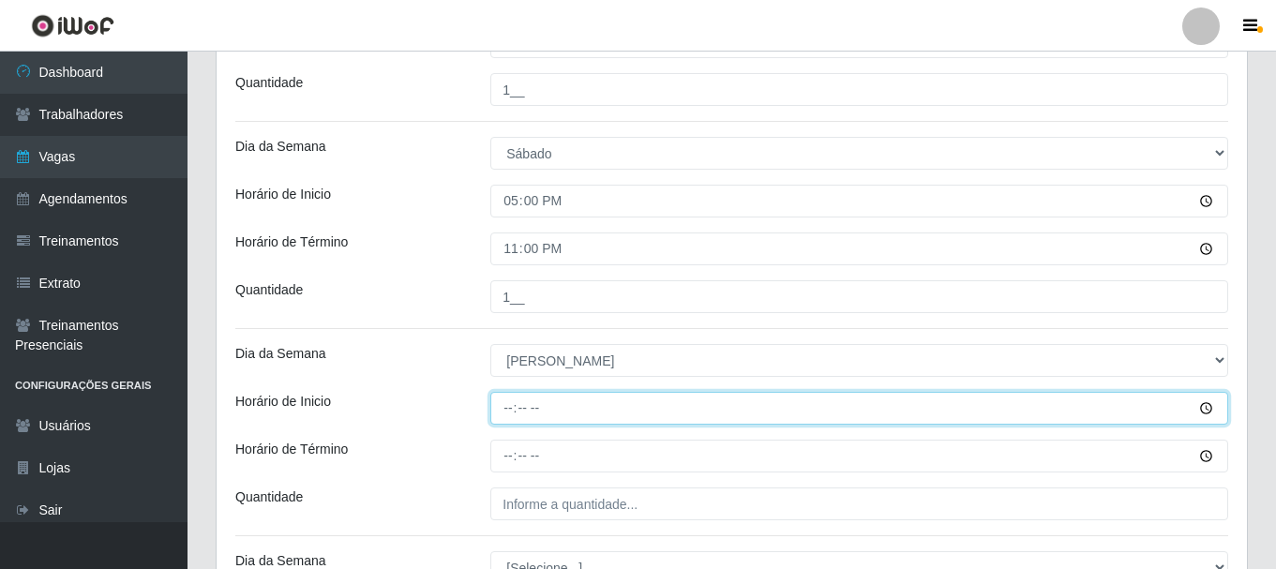
click at [508, 404] on input "Horário de Inicio" at bounding box center [859, 408] width 738 height 33
type input "11:00"
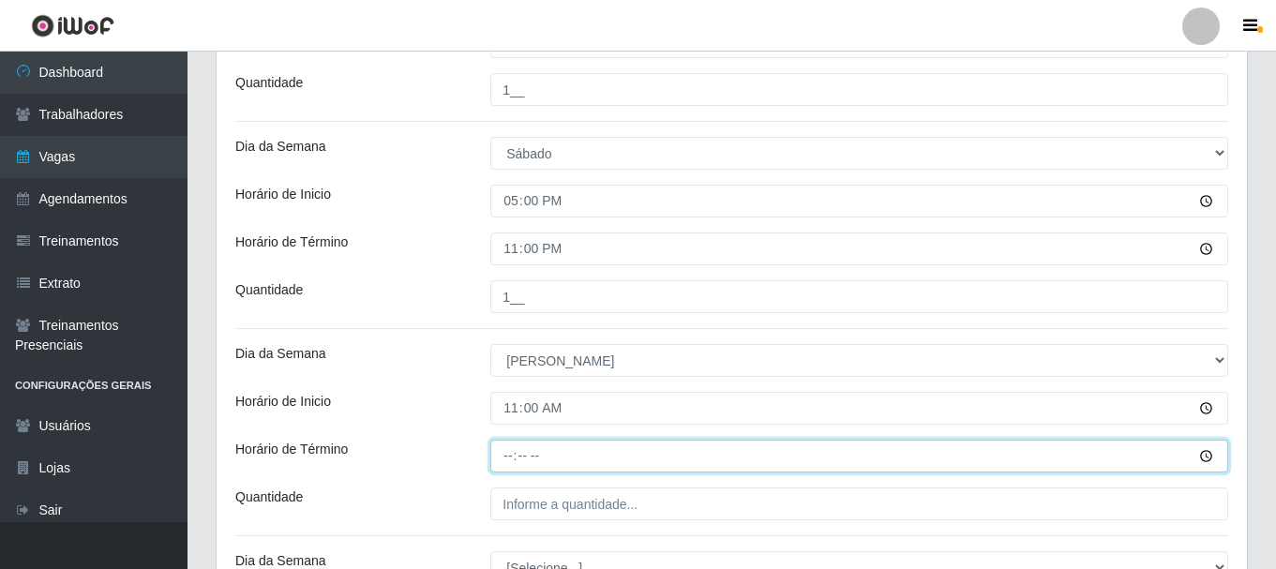
click at [511, 457] on input "Horário de Término" at bounding box center [859, 456] width 738 height 33
type input "17:00"
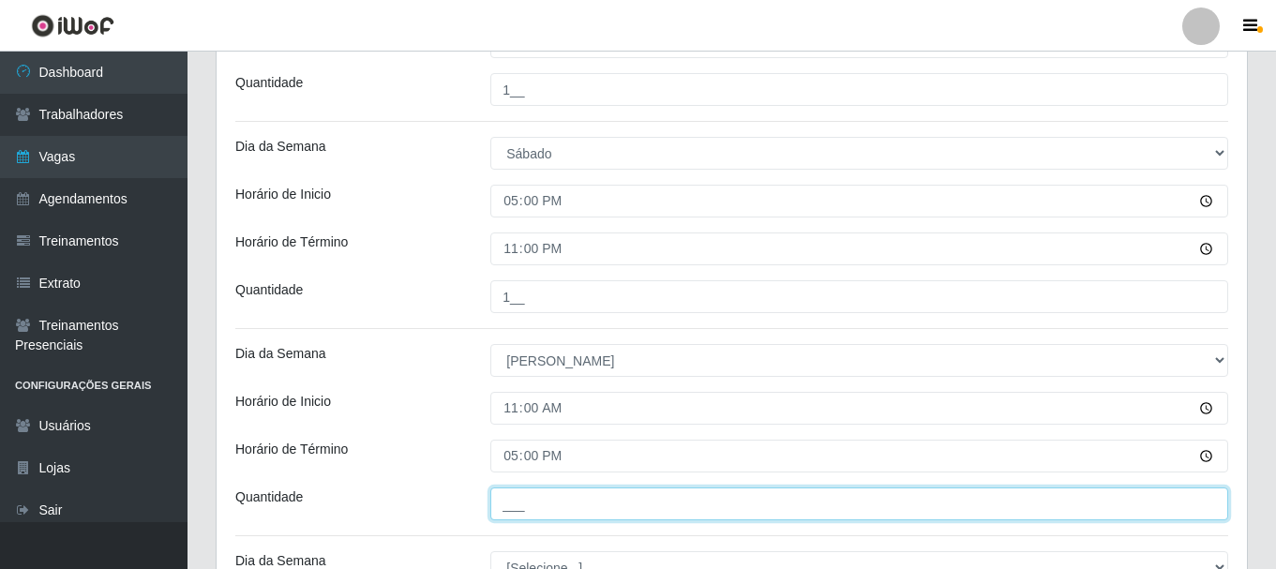
click at [517, 507] on input "___" at bounding box center [859, 503] width 738 height 33
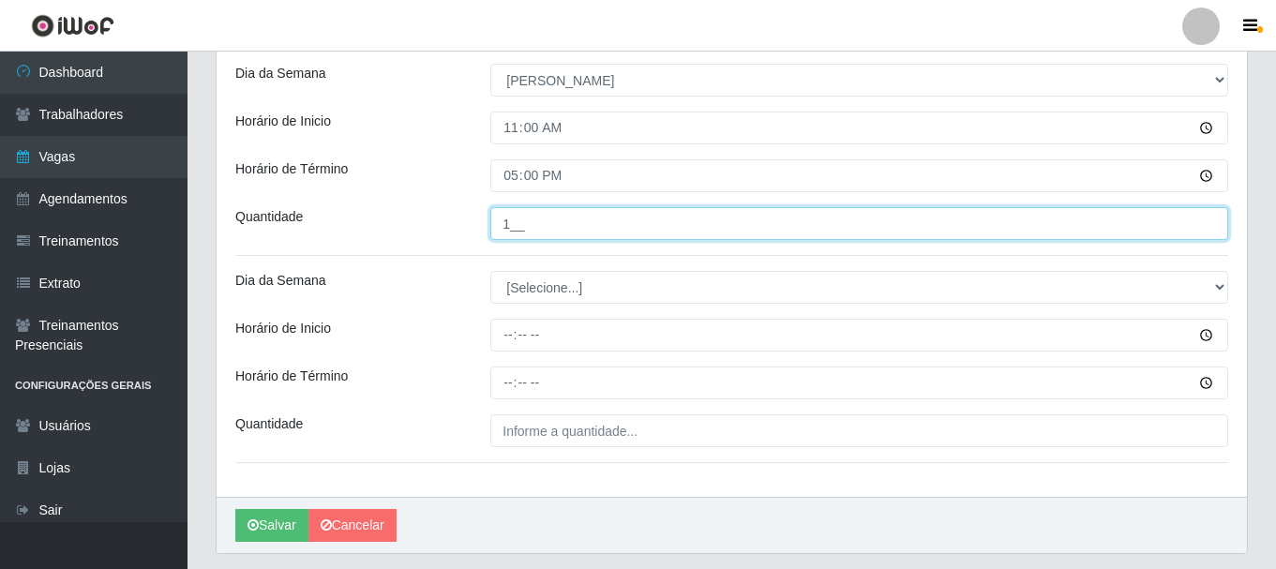
scroll to position [844, 0]
type input "1__"
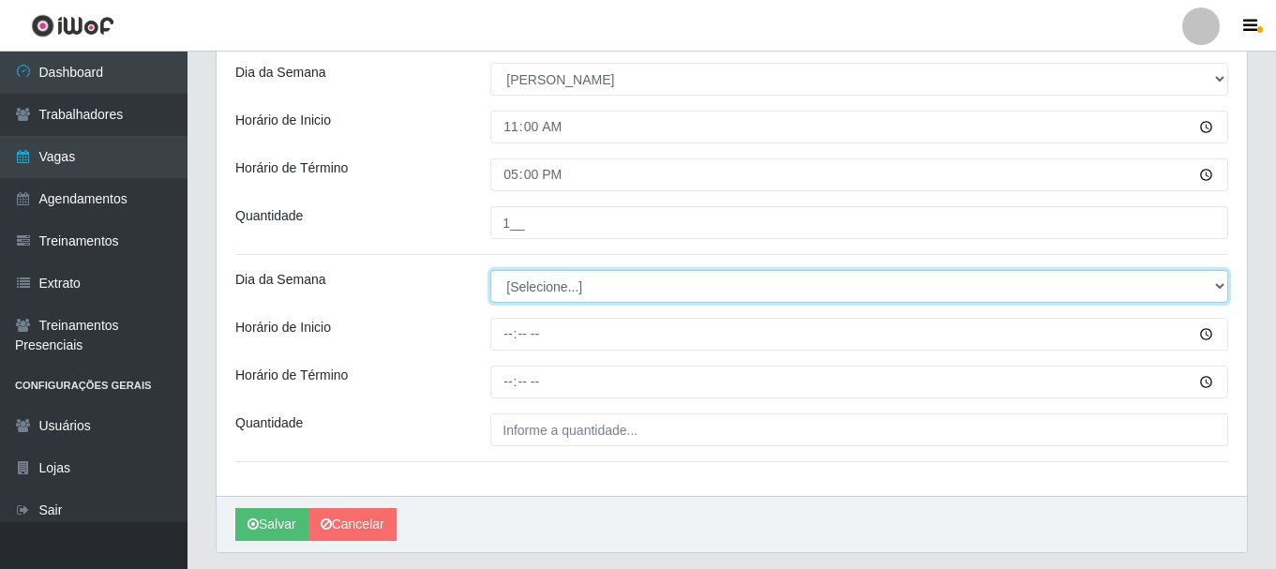
click at [534, 288] on select "[Selecione...] Segunda Terça Quarta Quinta Sexta Sábado Domingo" at bounding box center [859, 286] width 738 height 33
select select "0"
click at [490, 270] on select "[Selecione...] Segunda Terça Quarta Quinta Sexta Sábado Domingo" at bounding box center [859, 286] width 738 height 33
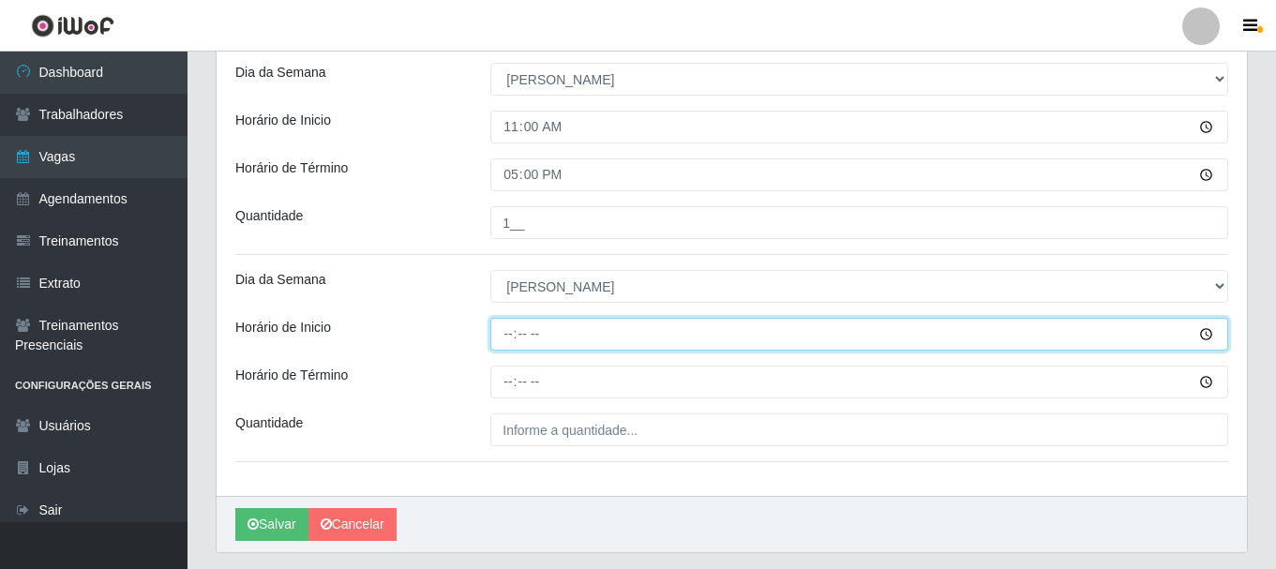
click at [510, 336] on input "Horário de Inicio" at bounding box center [859, 334] width 738 height 33
type input "17:00"
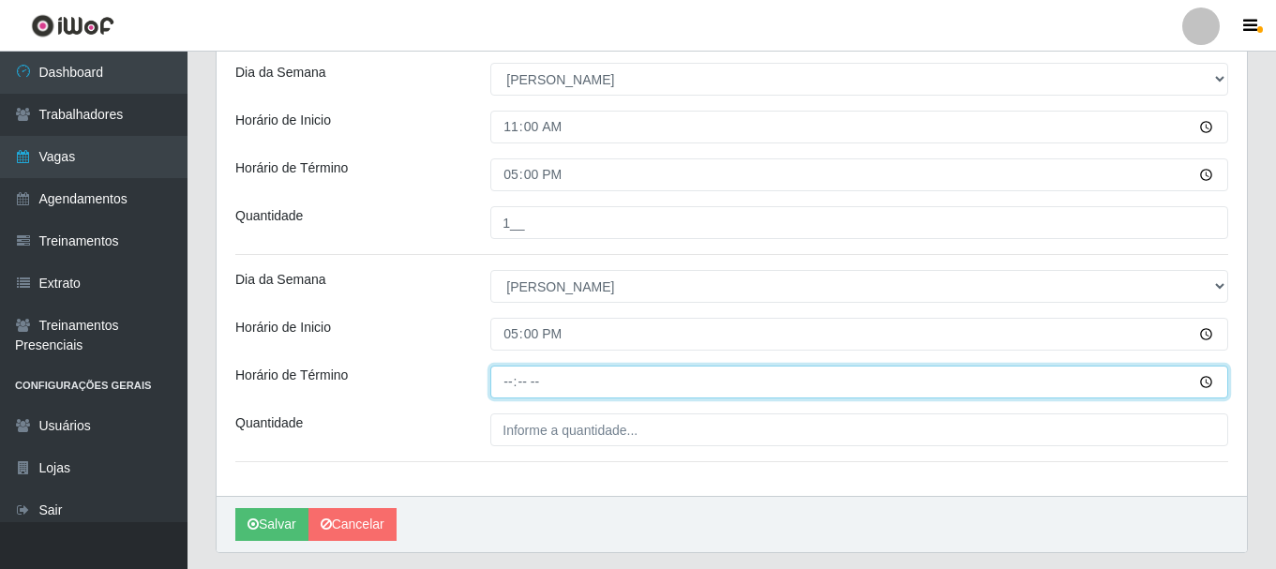
click at [509, 384] on input "Horário de Término" at bounding box center [859, 382] width 738 height 33
type input "23:00"
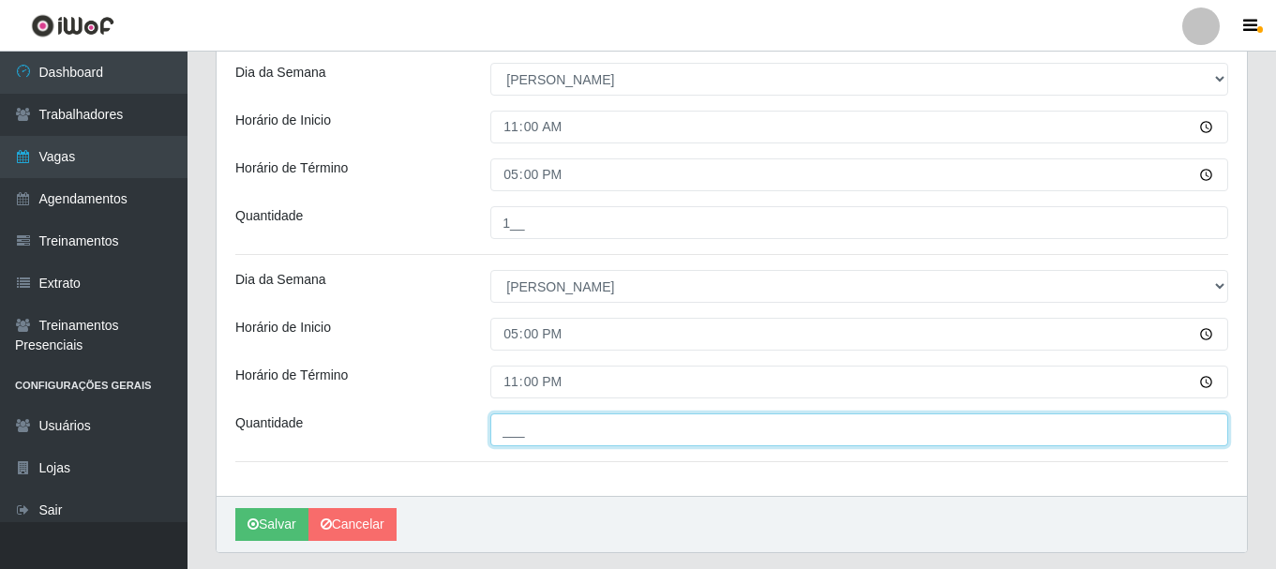
click at [513, 431] on input "___" at bounding box center [859, 429] width 738 height 33
type input "1__"
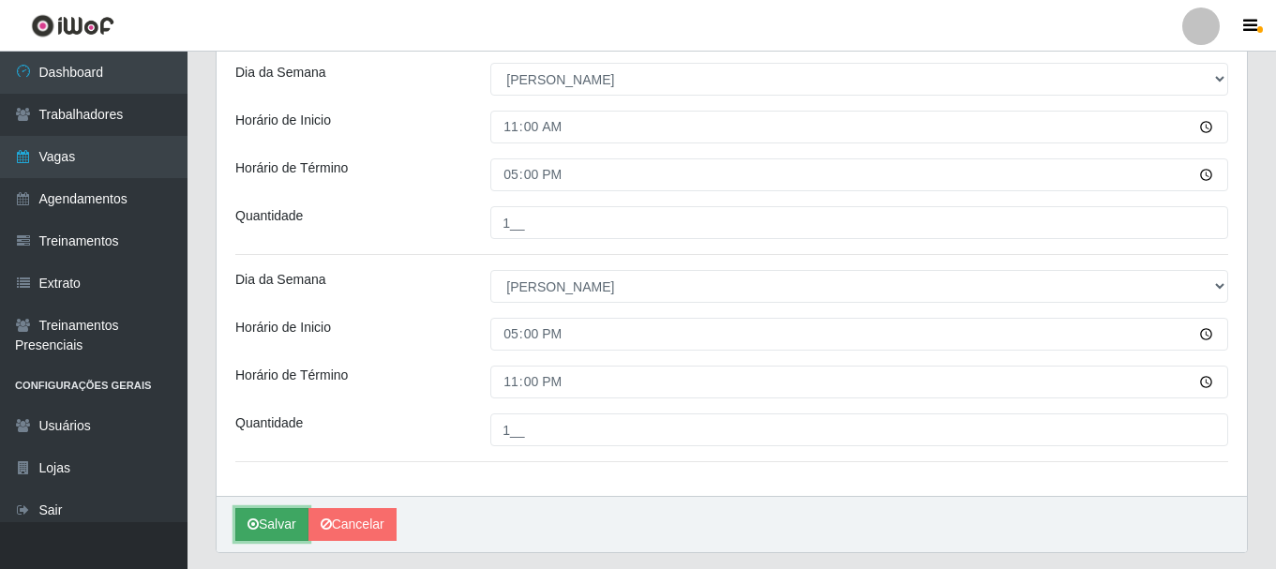
click at [269, 513] on button "Salvar" at bounding box center [271, 524] width 73 height 33
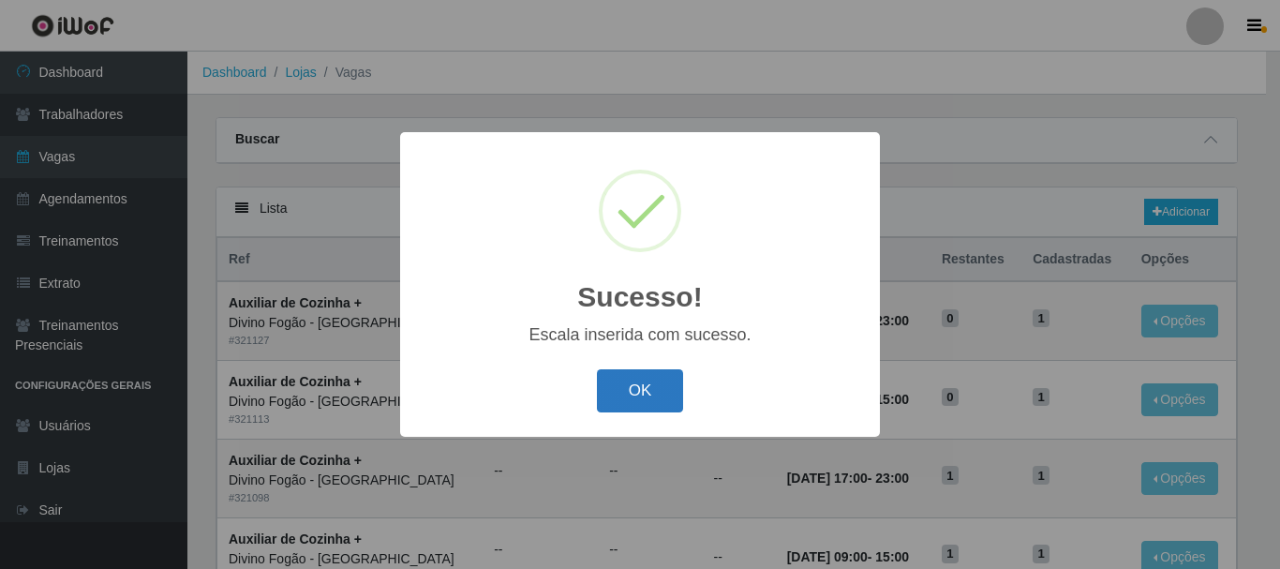
click at [628, 397] on button "OK" at bounding box center [640, 391] width 87 height 44
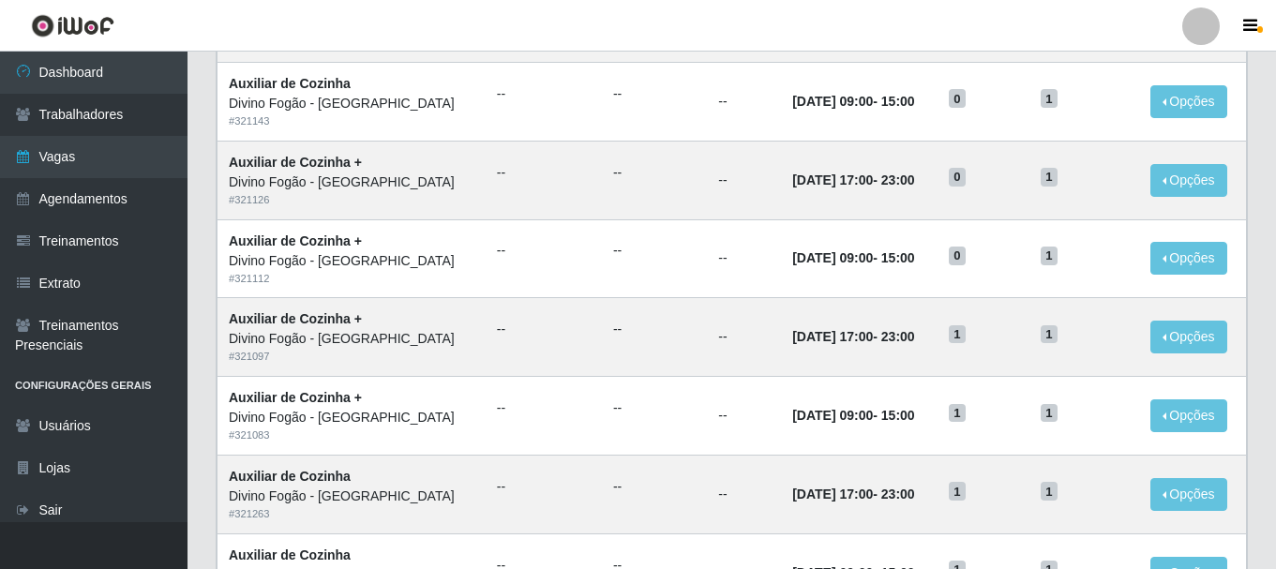
scroll to position [1020, 0]
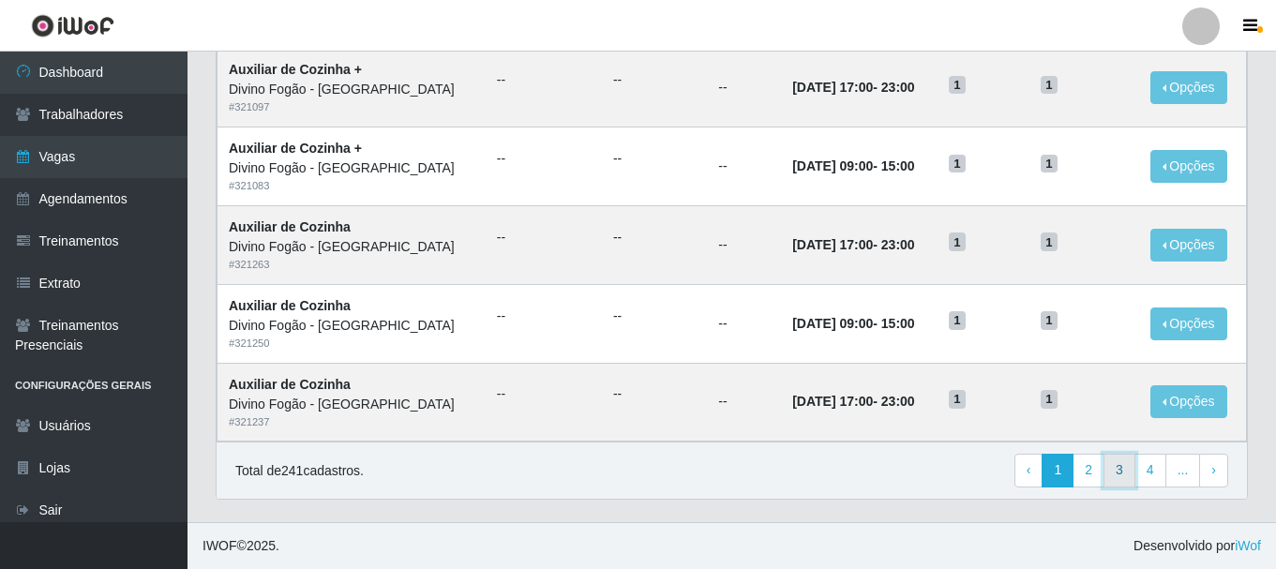
click at [1117, 469] on link "3" at bounding box center [1119, 471] width 32 height 34
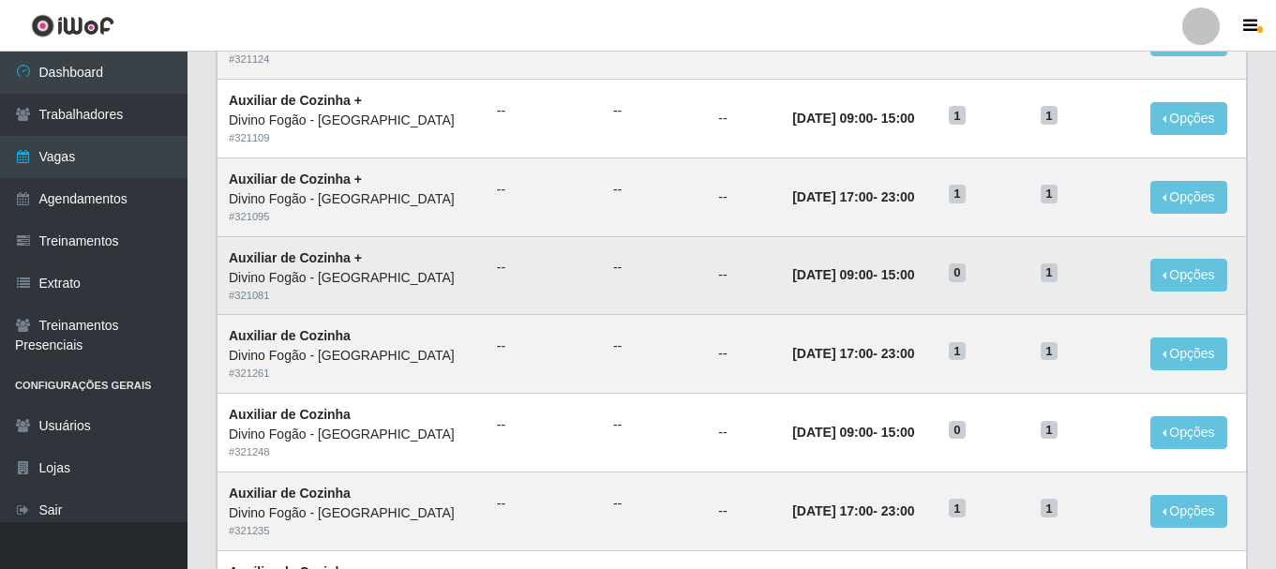
scroll to position [1020, 0]
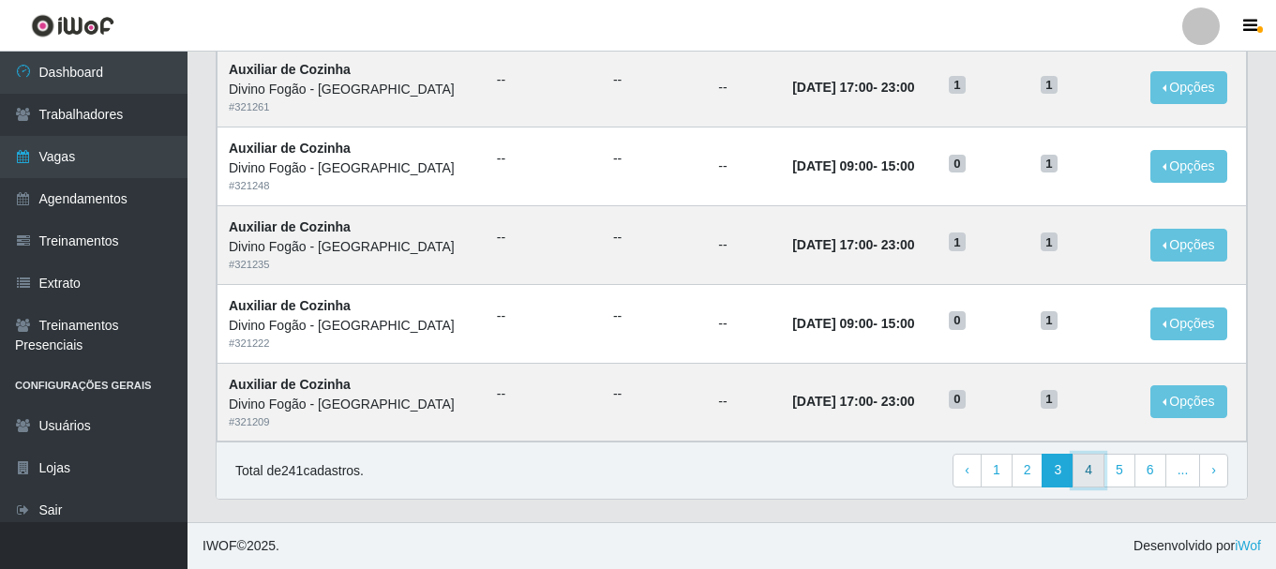
click at [1104, 470] on link "4" at bounding box center [1088, 471] width 32 height 34
click at [1101, 471] on link "5" at bounding box center [1088, 471] width 32 height 34
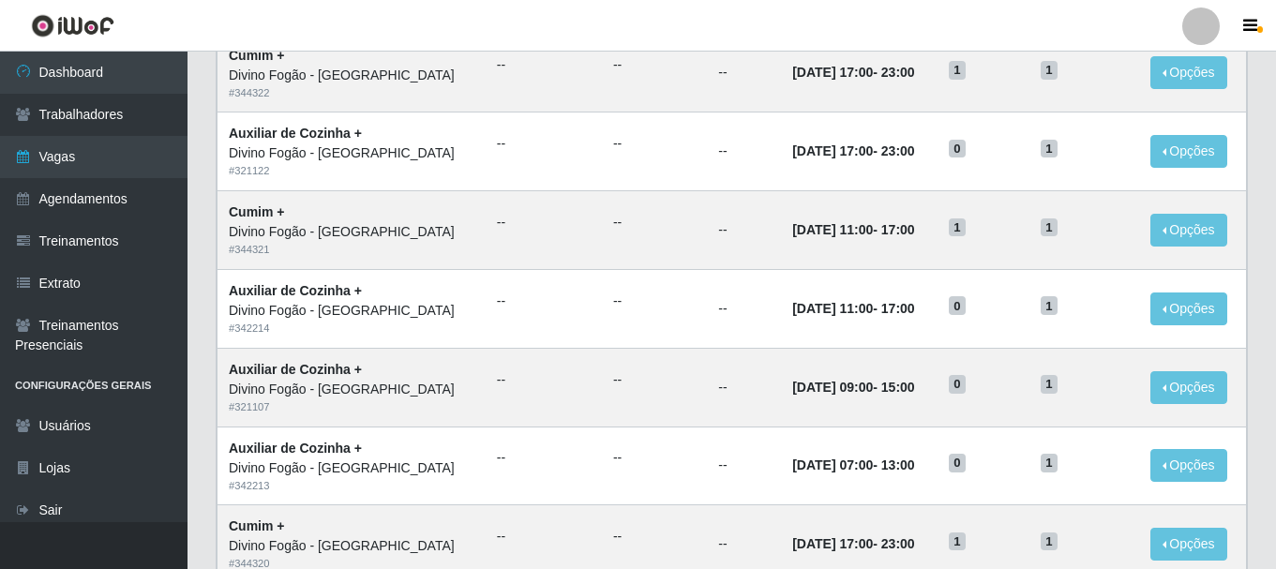
scroll to position [469, 0]
